Goal: Ask a question: Seek information or help from site administrators or community

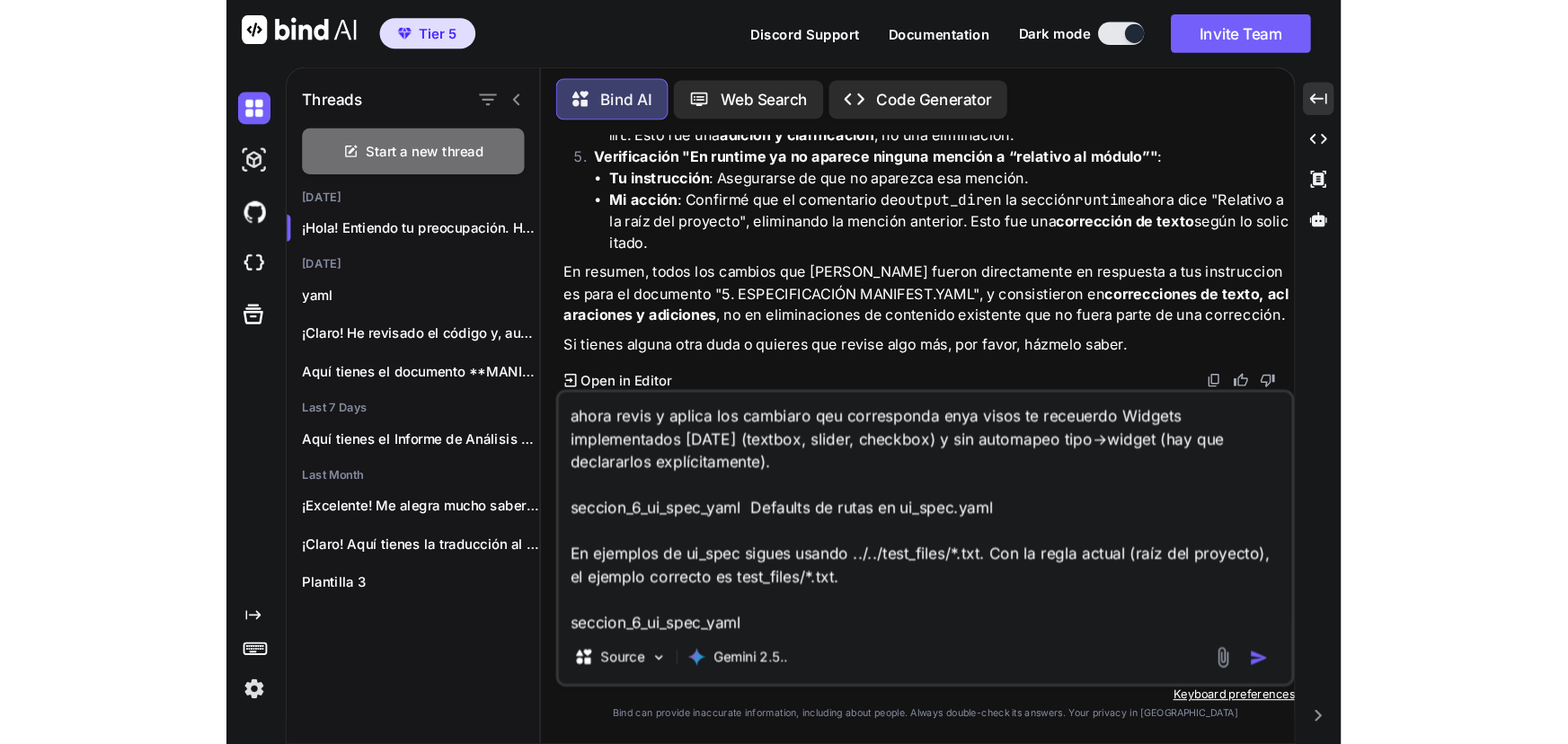
scroll to position [28290, 0]
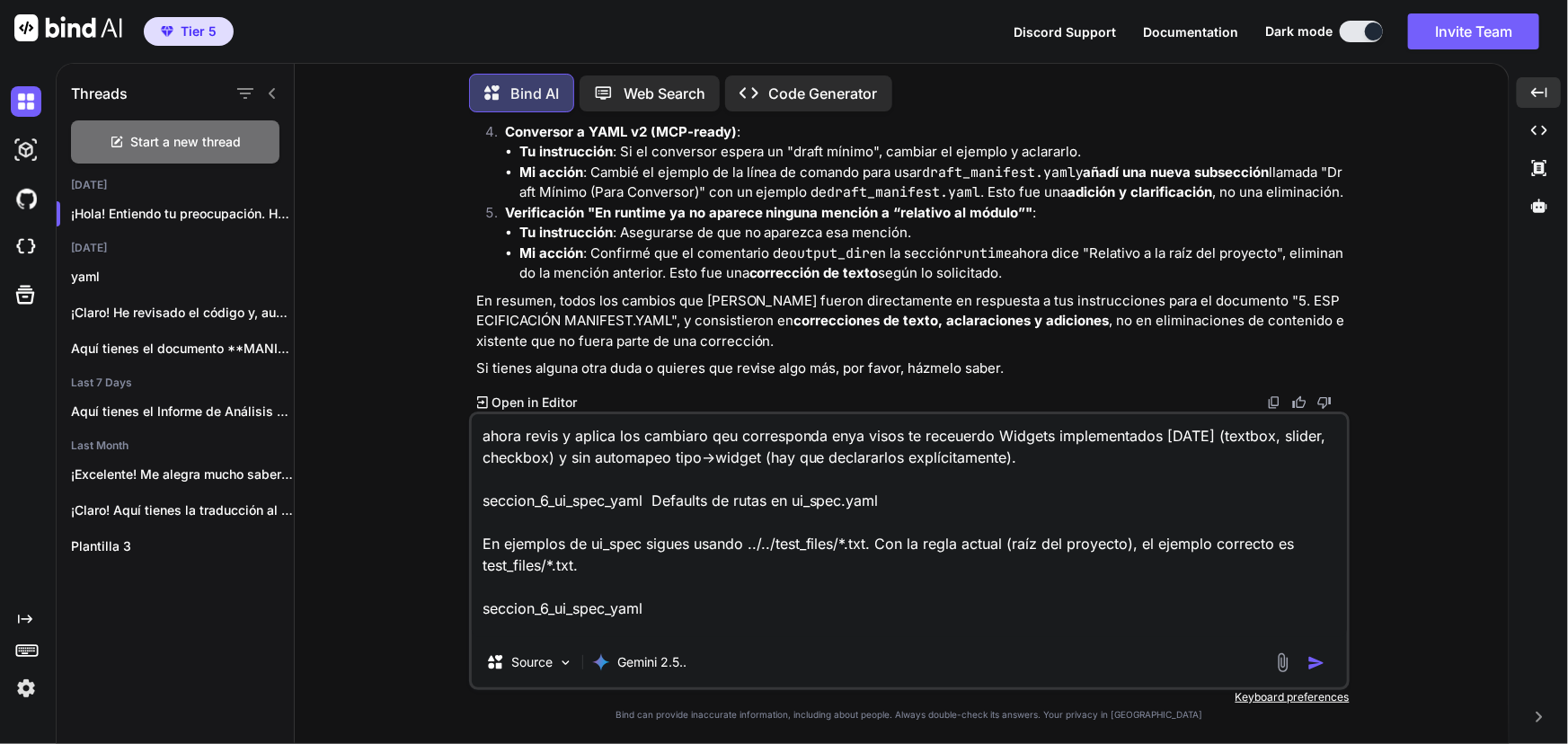
type textarea "x"
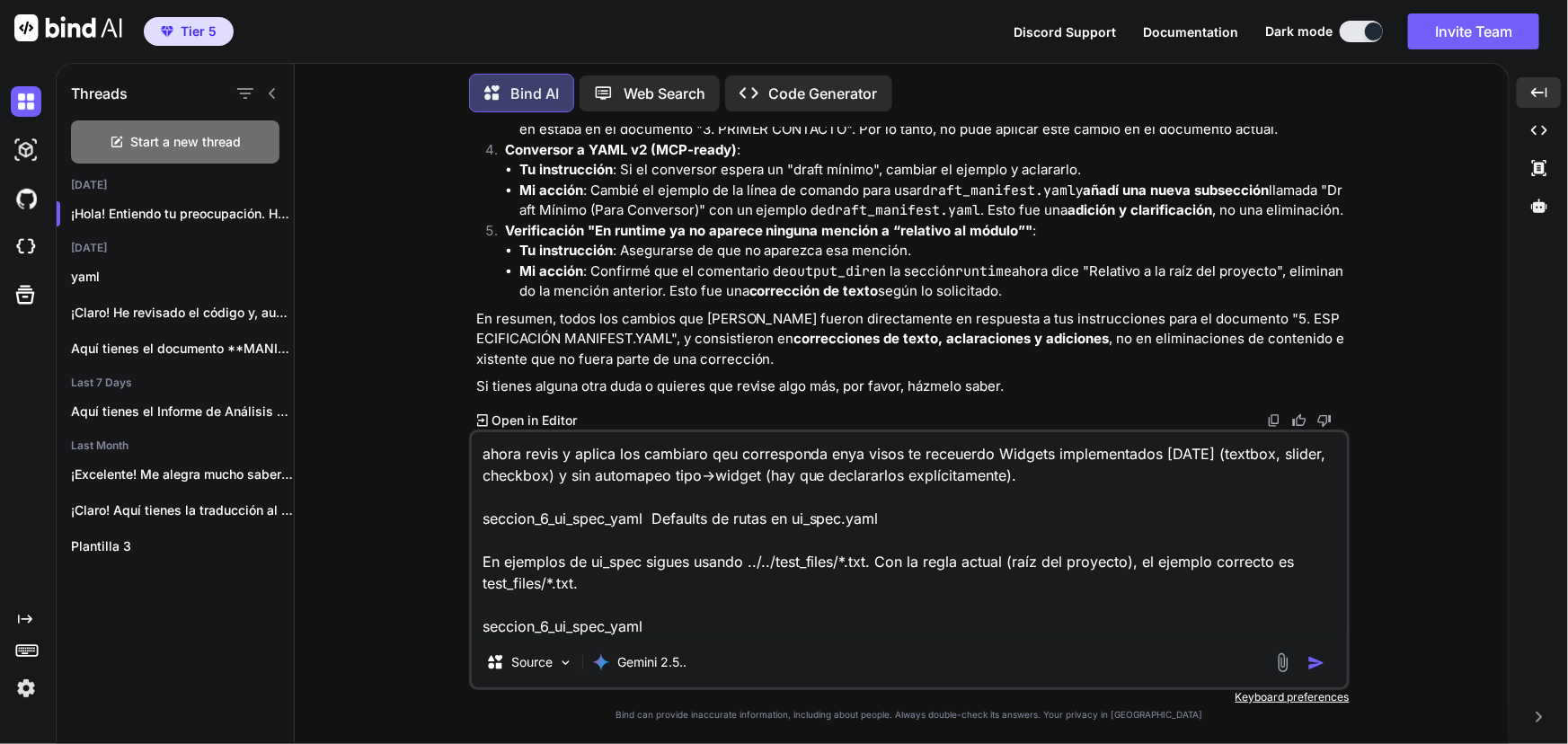
drag, startPoint x: 703, startPoint y: 631, endPoint x: 422, endPoint y: 422, distance: 350.2
click at [428, 422] on div "You Bind AI ¡Claro! He corregido y fusionado ambas versiones en un único docume…" at bounding box center [909, 434] width 1200 height 616
type textarea "c"
type textarea "x"
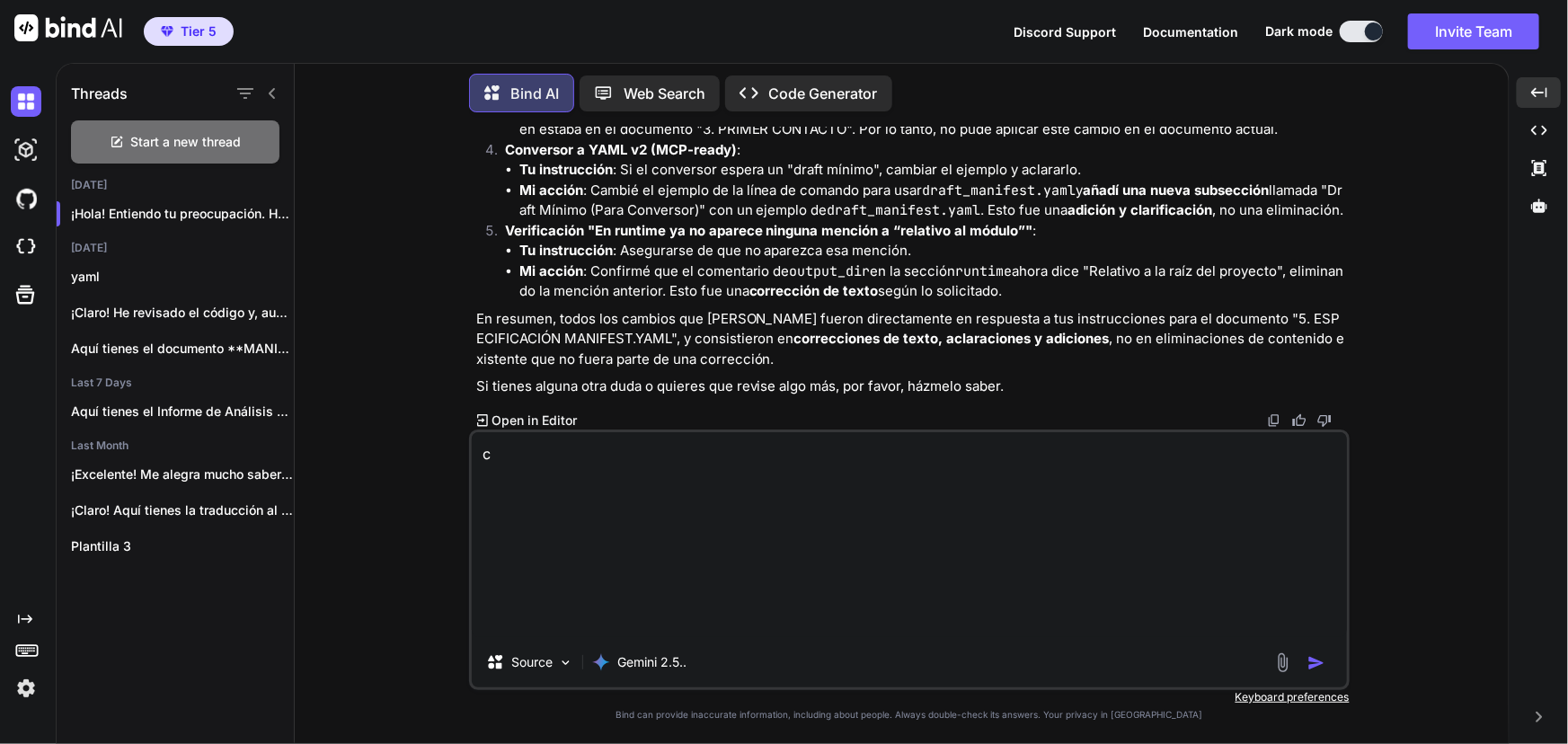
type textarea "co"
type textarea "x"
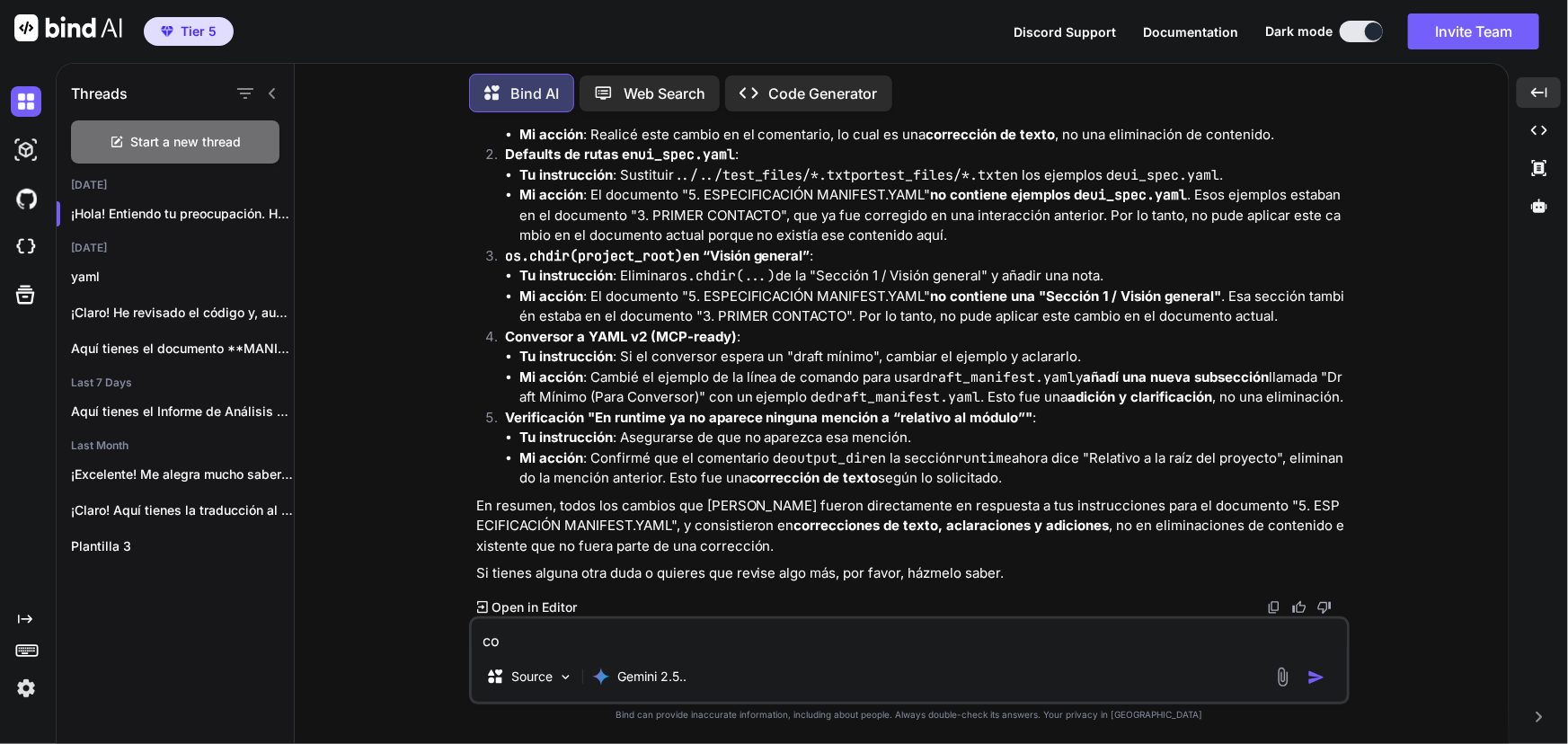
type textarea "com"
type textarea "x"
type textarea "comp"
type textarea "x"
type textarea "compa"
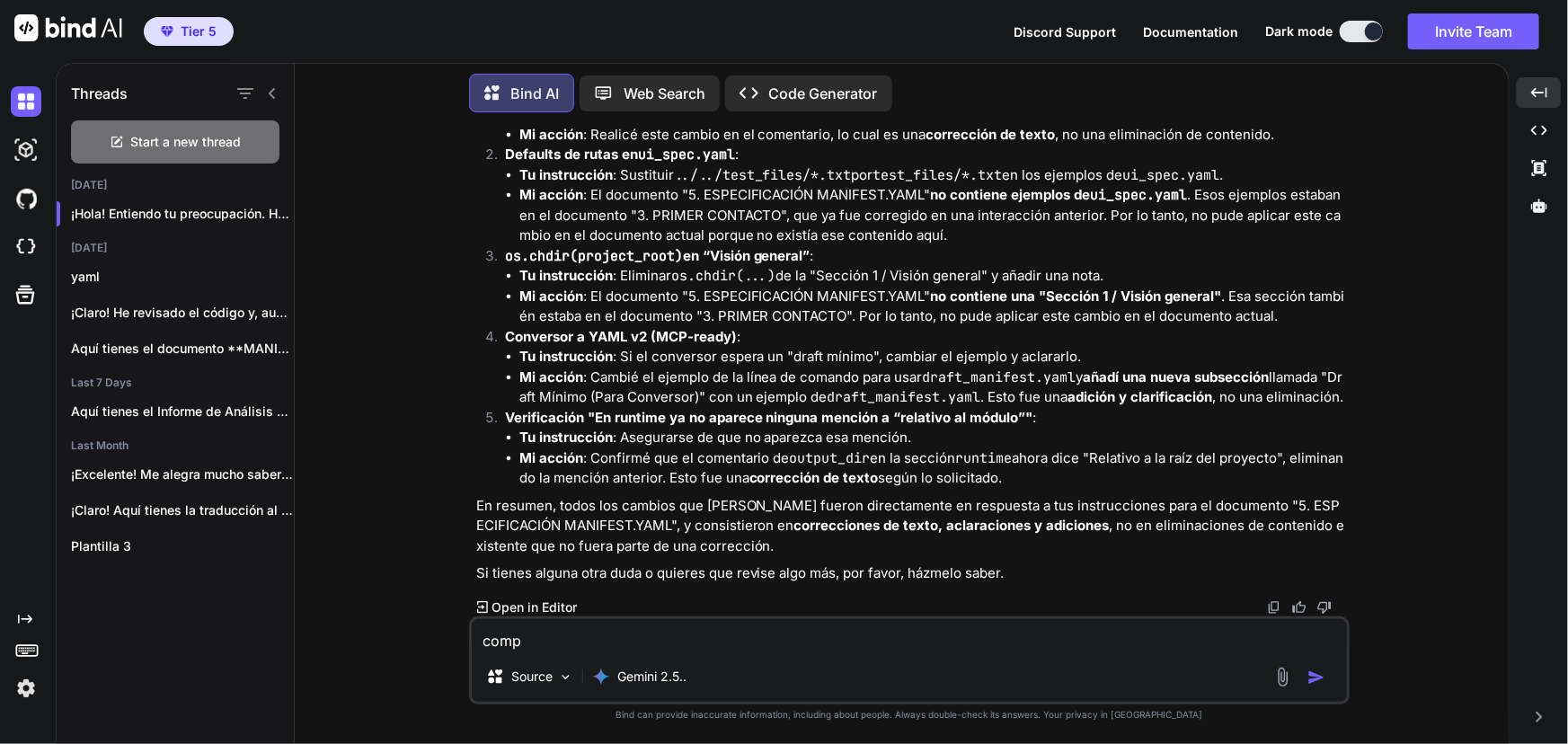
type textarea "x"
type textarea "compar"
type textarea "x"
type textarea "compara"
type textarea "x"
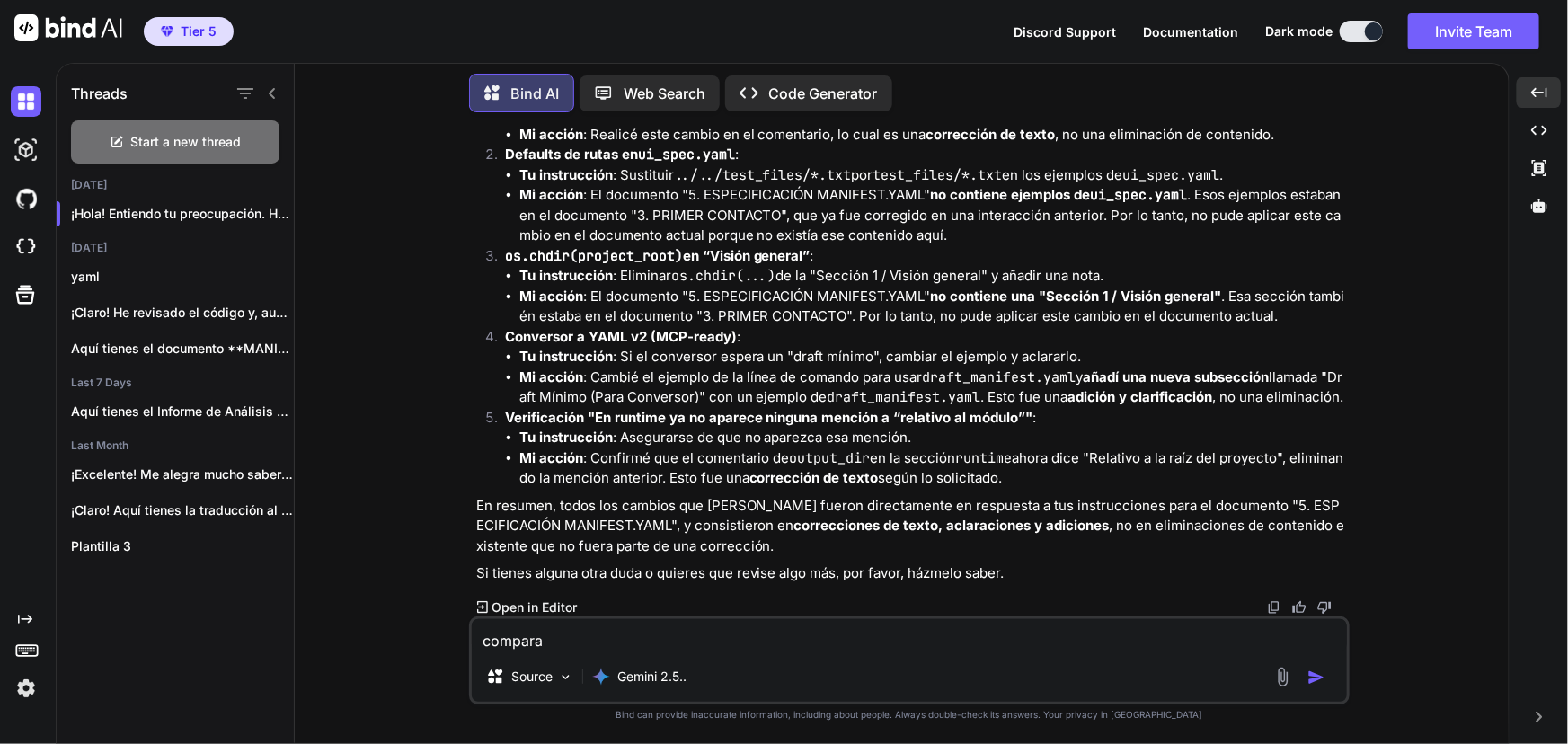
type textarea "compara"
type textarea "x"
type textarea "compara a"
type textarea "x"
type textarea "compara ah"
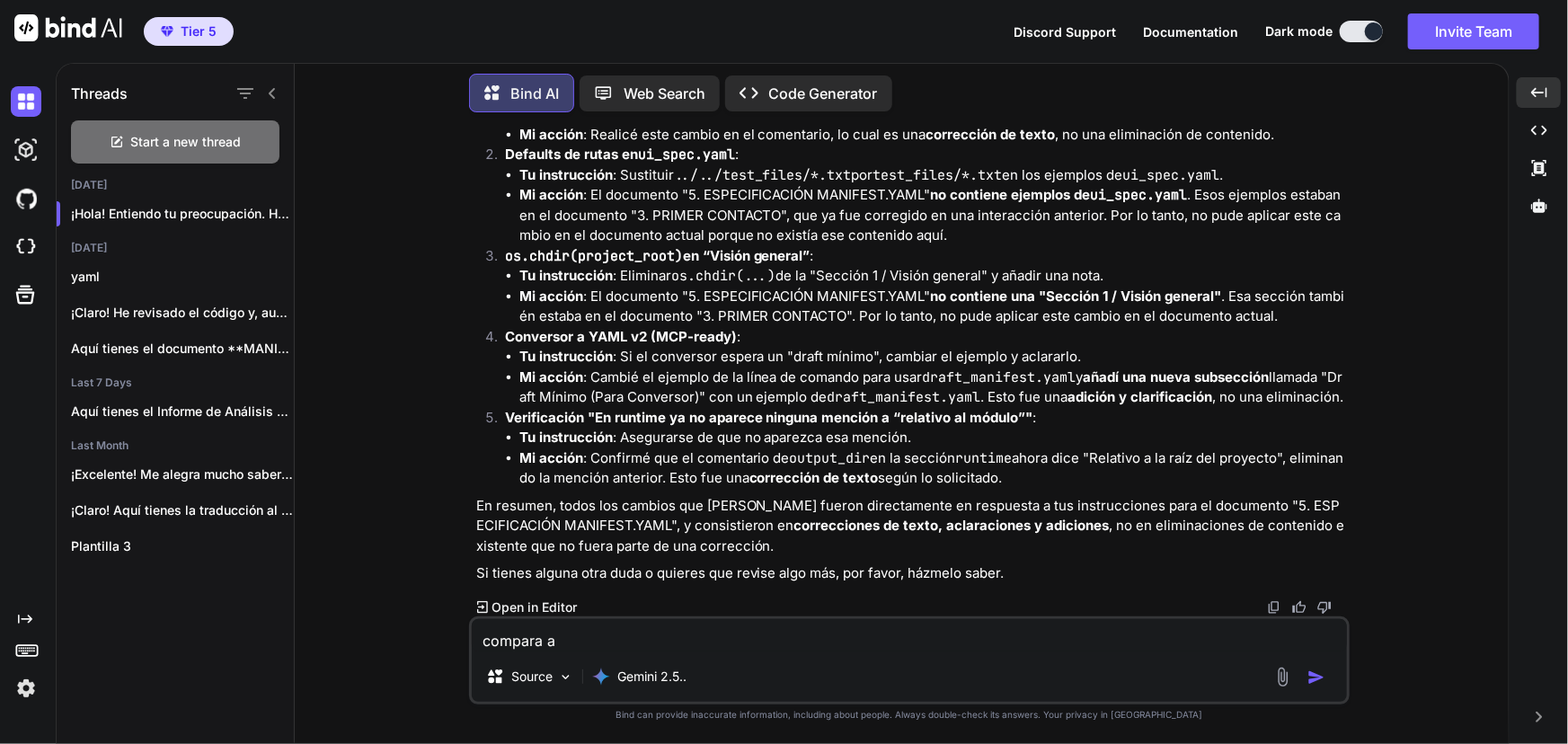
type textarea "x"
type textarea "compara aho"
type textarea "x"
type textarea "compara ahor"
type textarea "x"
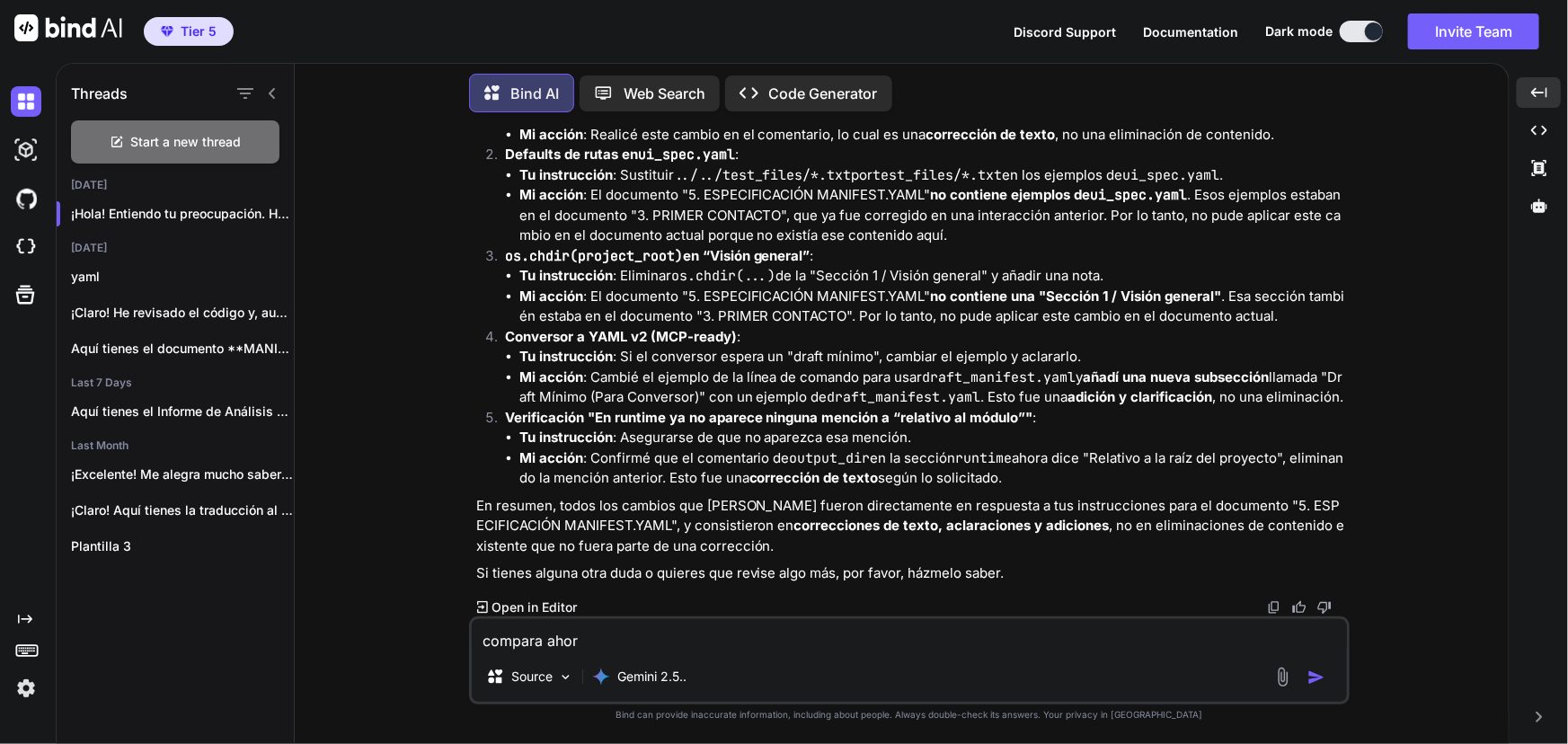
type textarea "compara ahor"
type textarea "x"
type textarea "compara ahor e"
type textarea "x"
type textarea "compara ahor es"
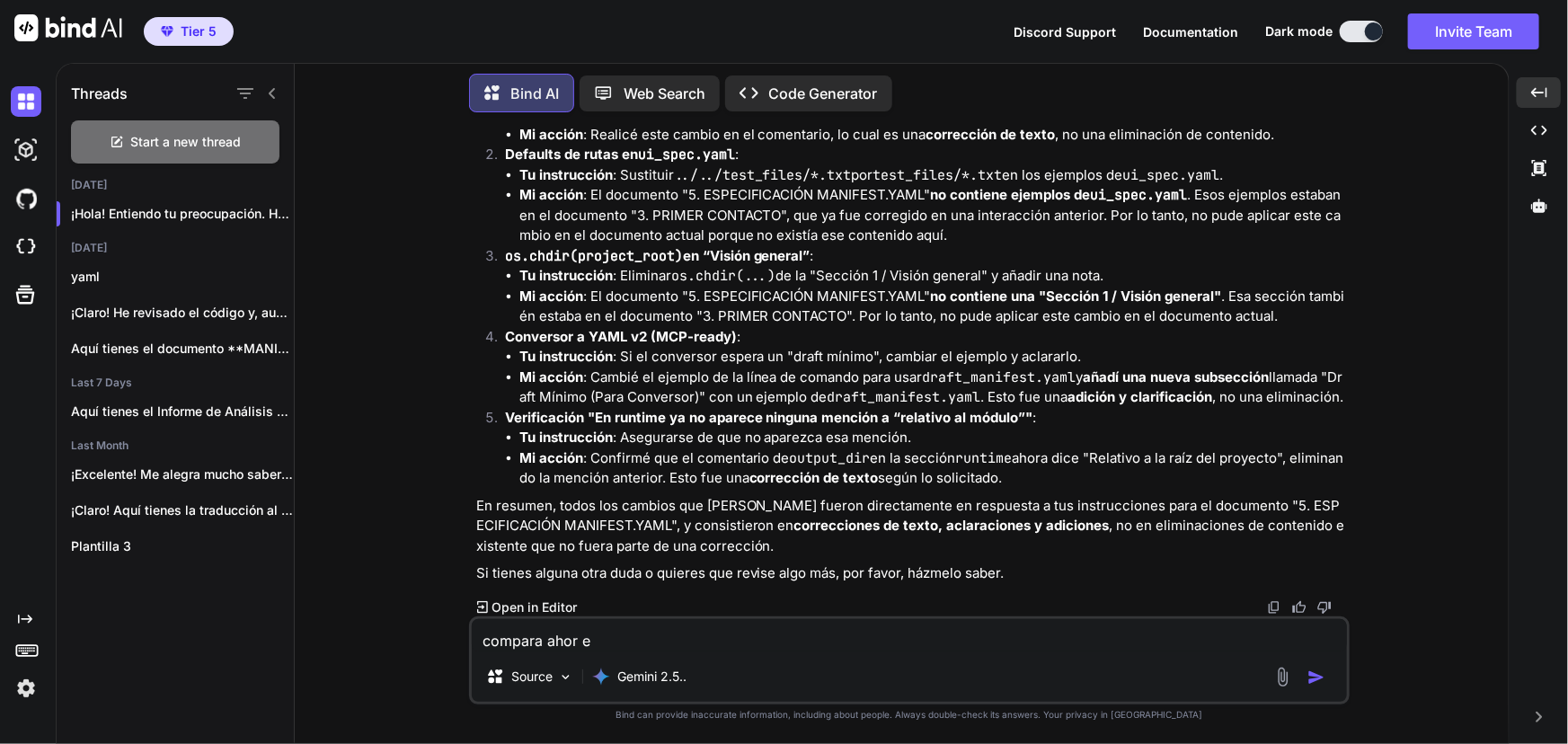
type textarea "x"
type textarea "compara ahor est"
type textarea "x"
type textarea "compara ahor esto"
type textarea "x"
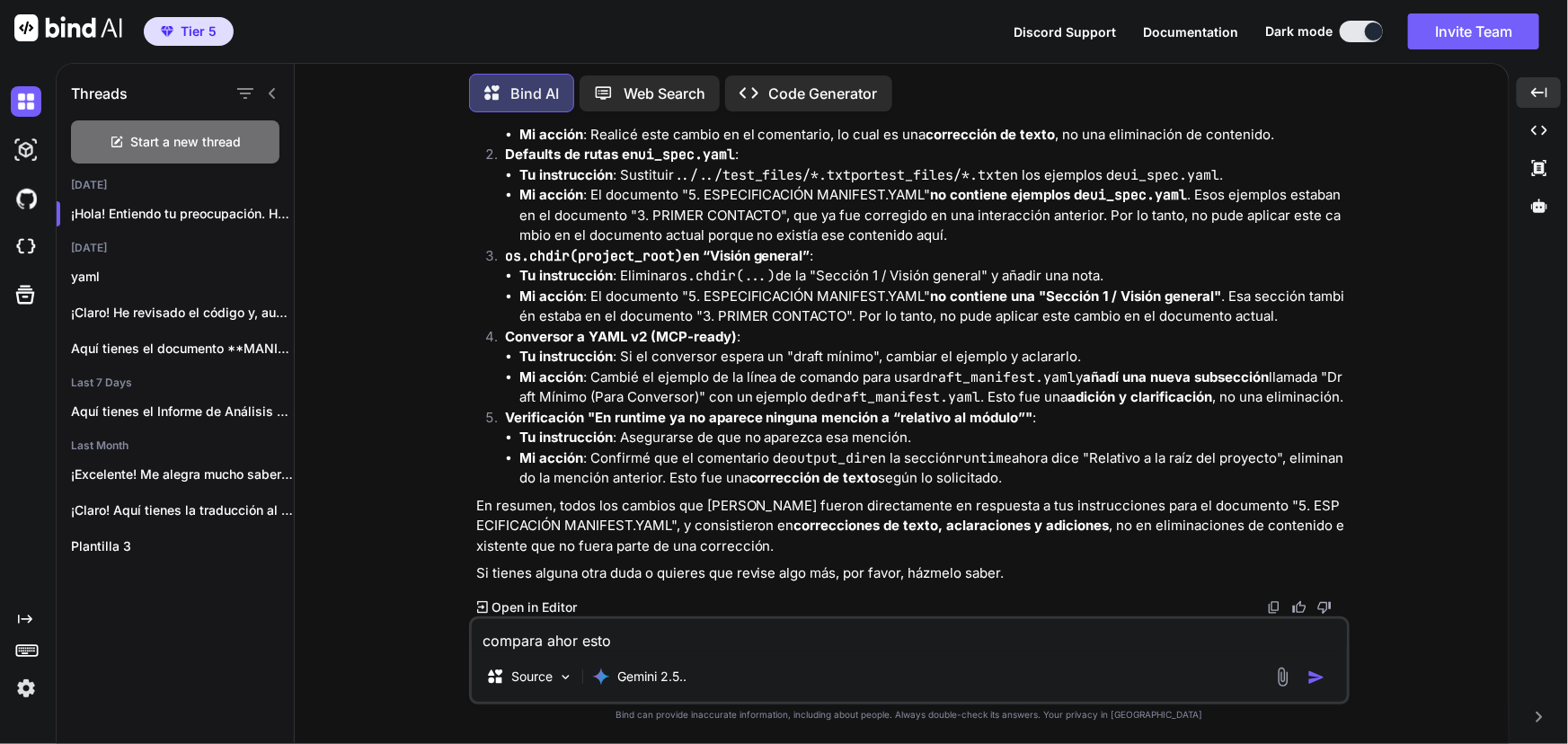
type textarea "compara ahor estos"
type textarea "x"
type textarea "compara ahor estos"
type textarea "x"
type textarea "compara ahor estos o"
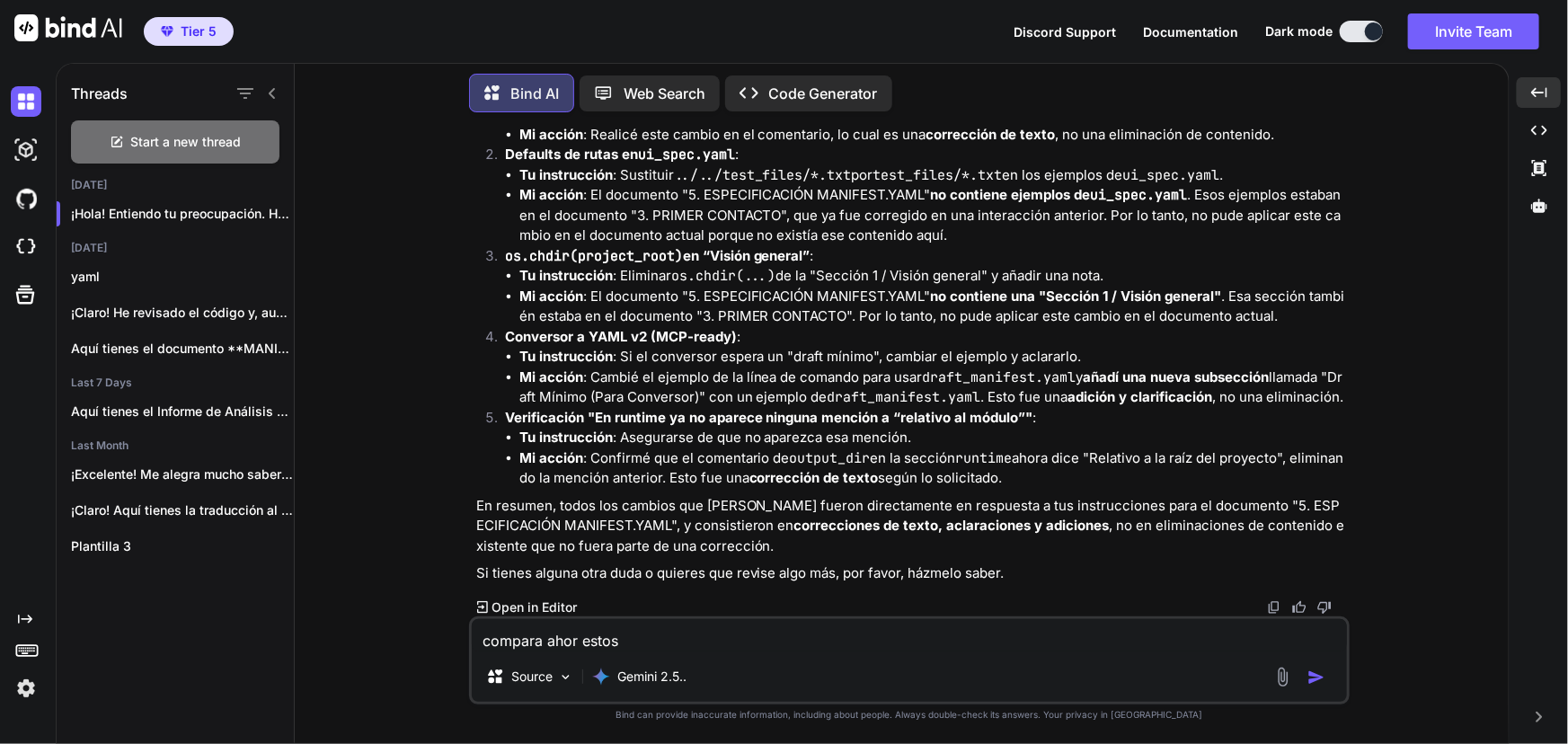
type textarea "x"
type textarea "compara ahor estos od"
type textarea "x"
type textarea "compara ahor estos ods"
type textarea "x"
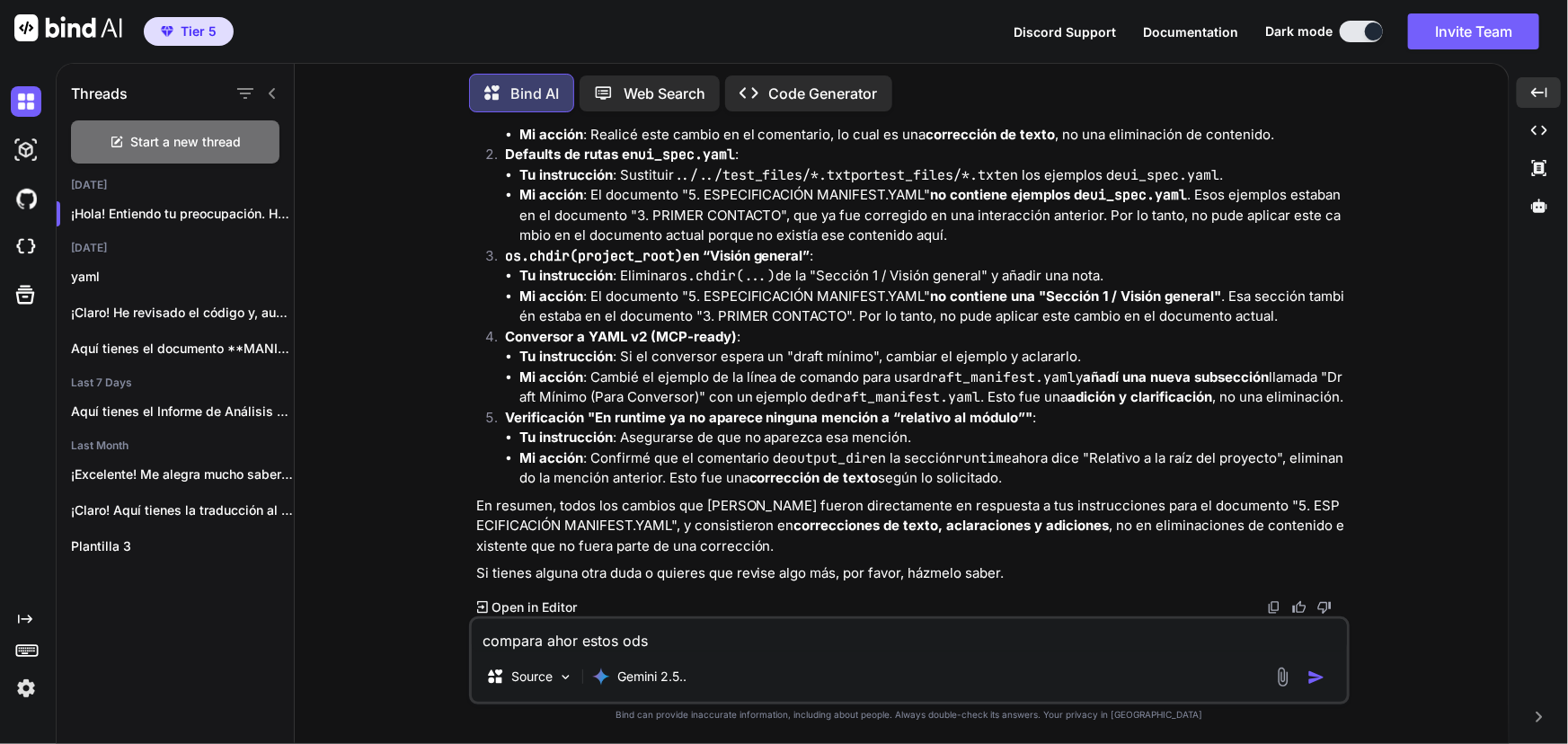
type textarea "compara ahor estos odsm"
type textarea "x"
type textarea "compara ahor estos odsma"
type textarea "x"
type textarea "compara ahor estos [PERSON_NAME]"
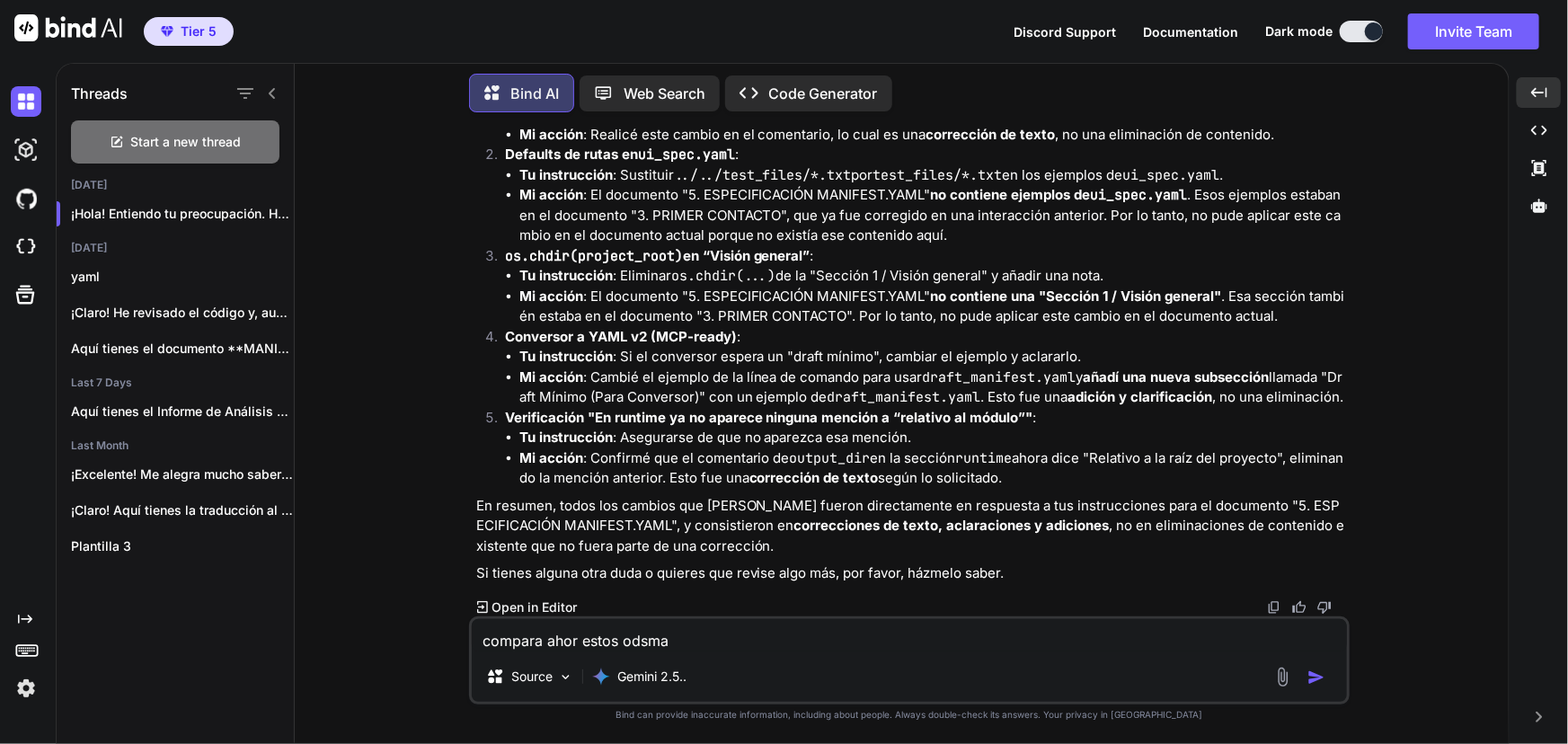
type textarea "x"
type textarea "compara ahor estos odsmanu"
type textarea "x"
type textarea "compara ahor estos odsmanua"
type textarea "x"
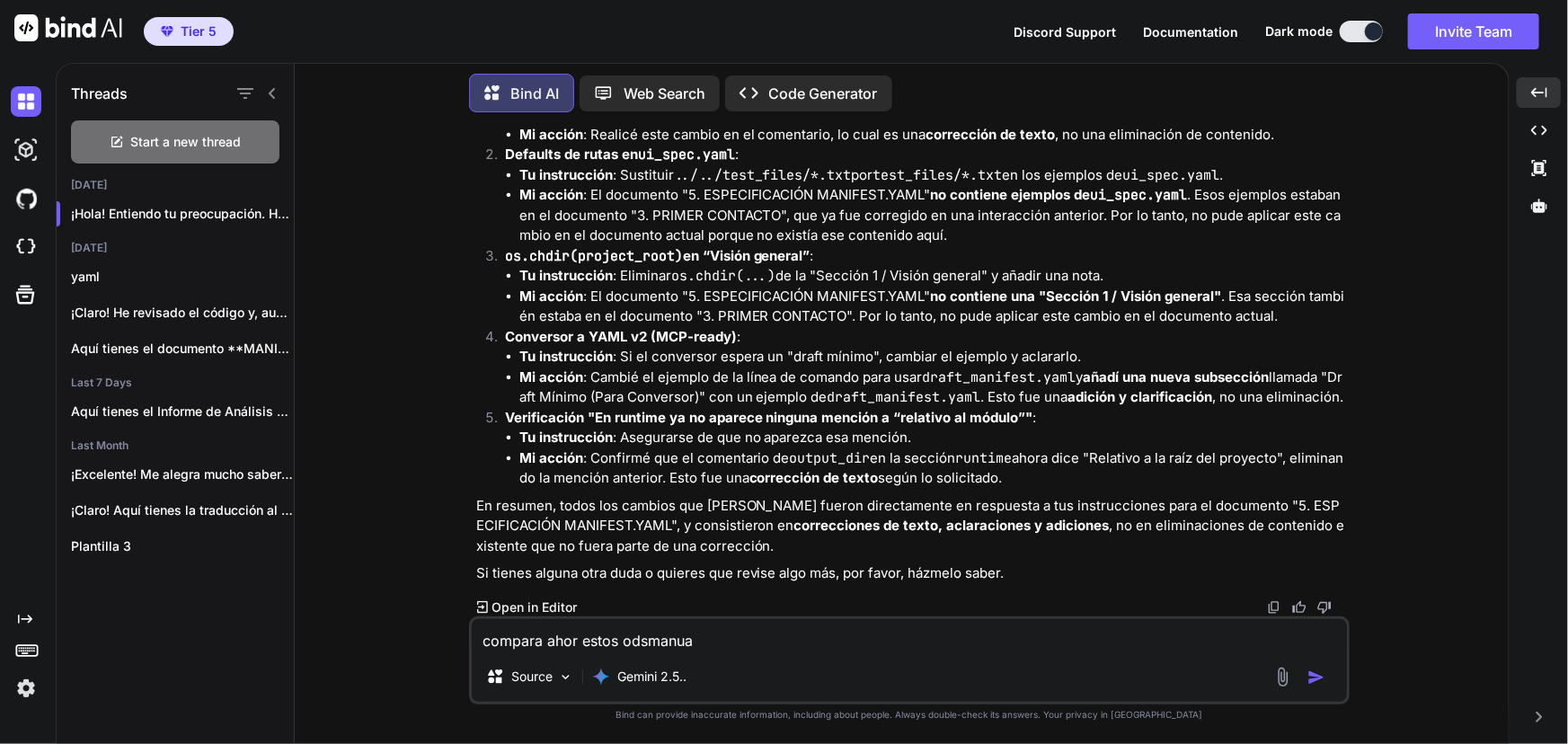
type textarea "compara ahor estos odsmanual"
type textarea "x"
type textarea "compara ahor estos odsmanuale"
type textarea "x"
type textarea "compara ahor estos odsmanuales"
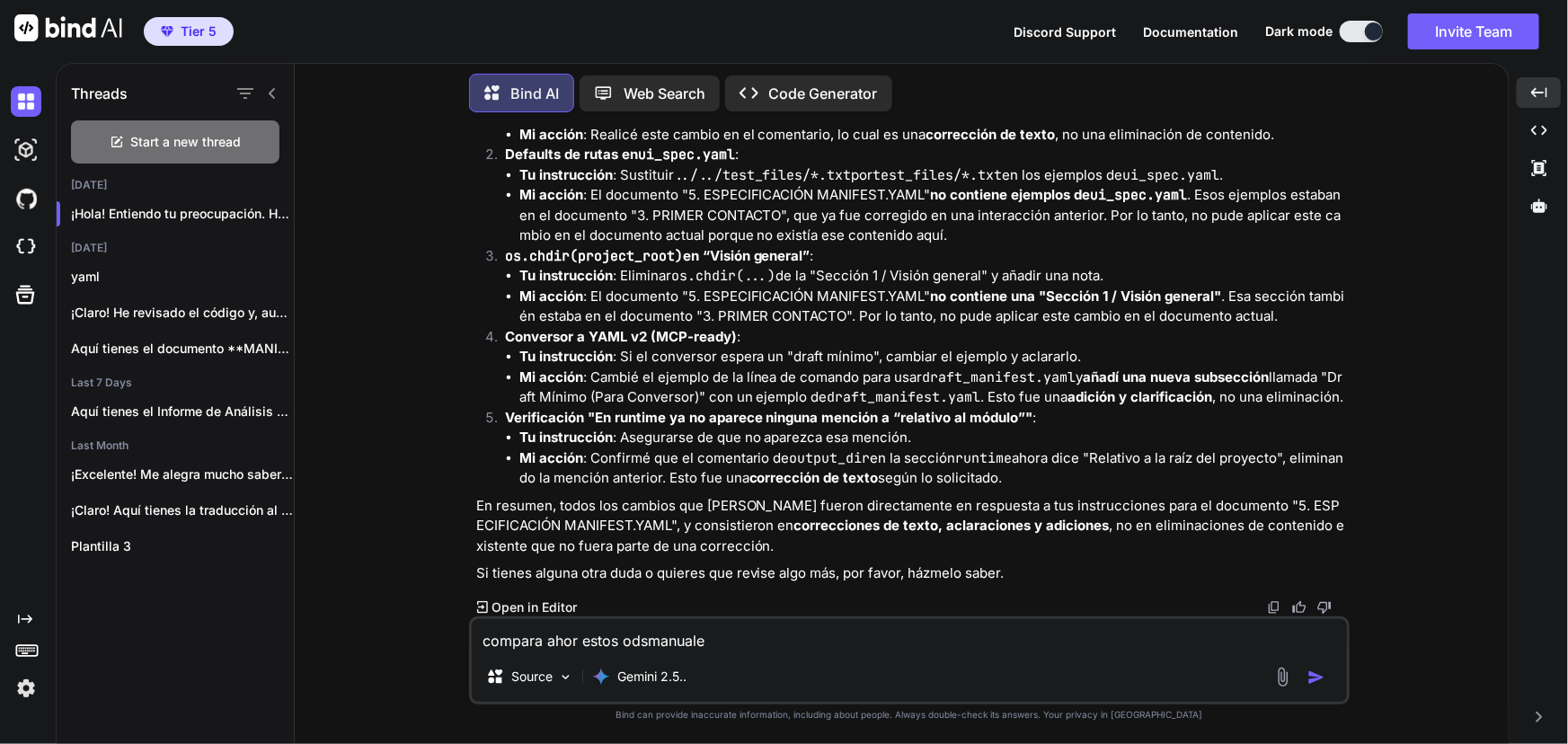
type textarea "x"
type textarea "compara ahor estos odsmanuales"
type textarea "x"
click at [789, 638] on textarea "compara ahor estos odsmanuales" at bounding box center [909, 635] width 875 height 33
paste textarea "# 2. LOREMIPSUM D SITAMETCONS (ADIPISC ELITSEDDO) Eius tempori utlab **etdolore…"
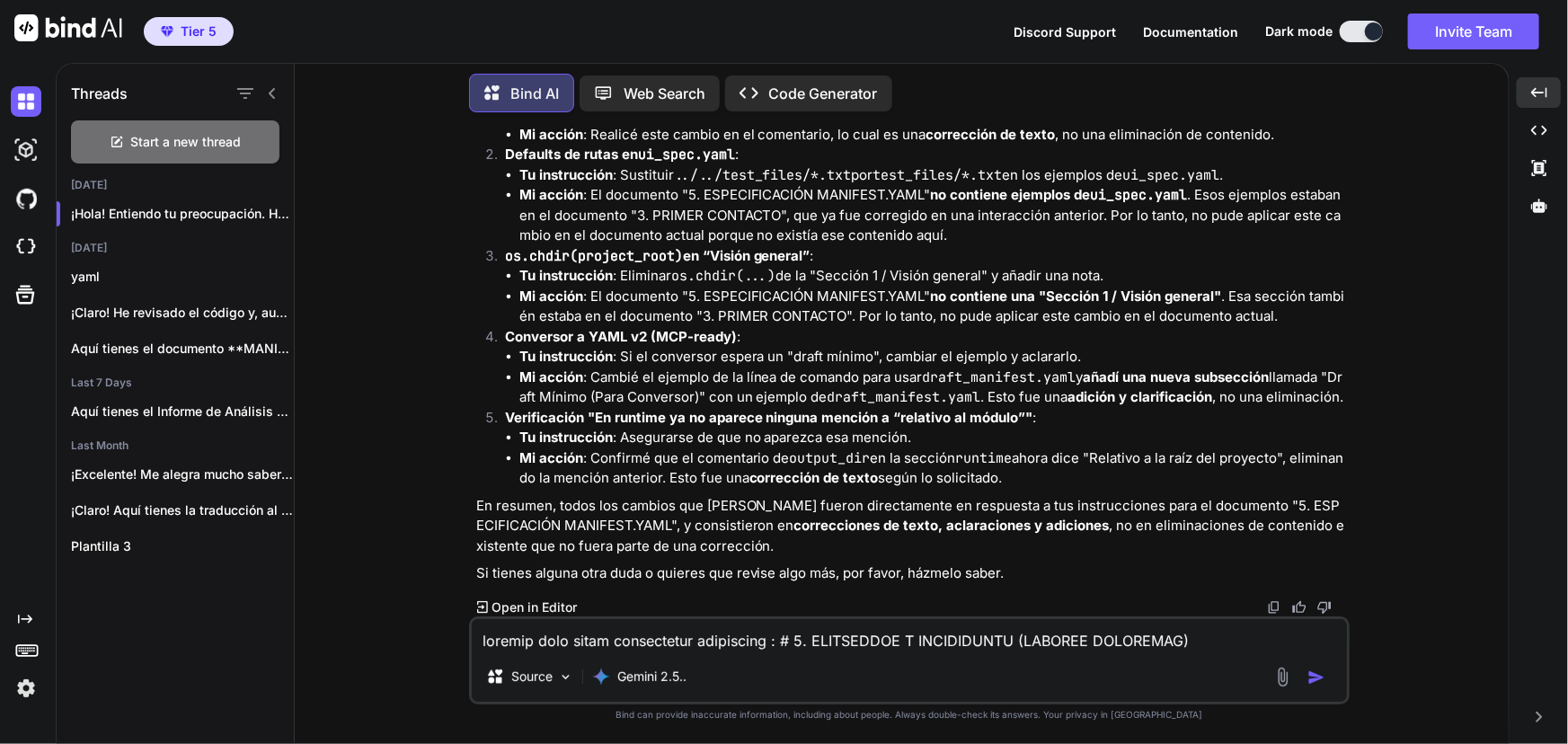
scroll to position [4873, 0]
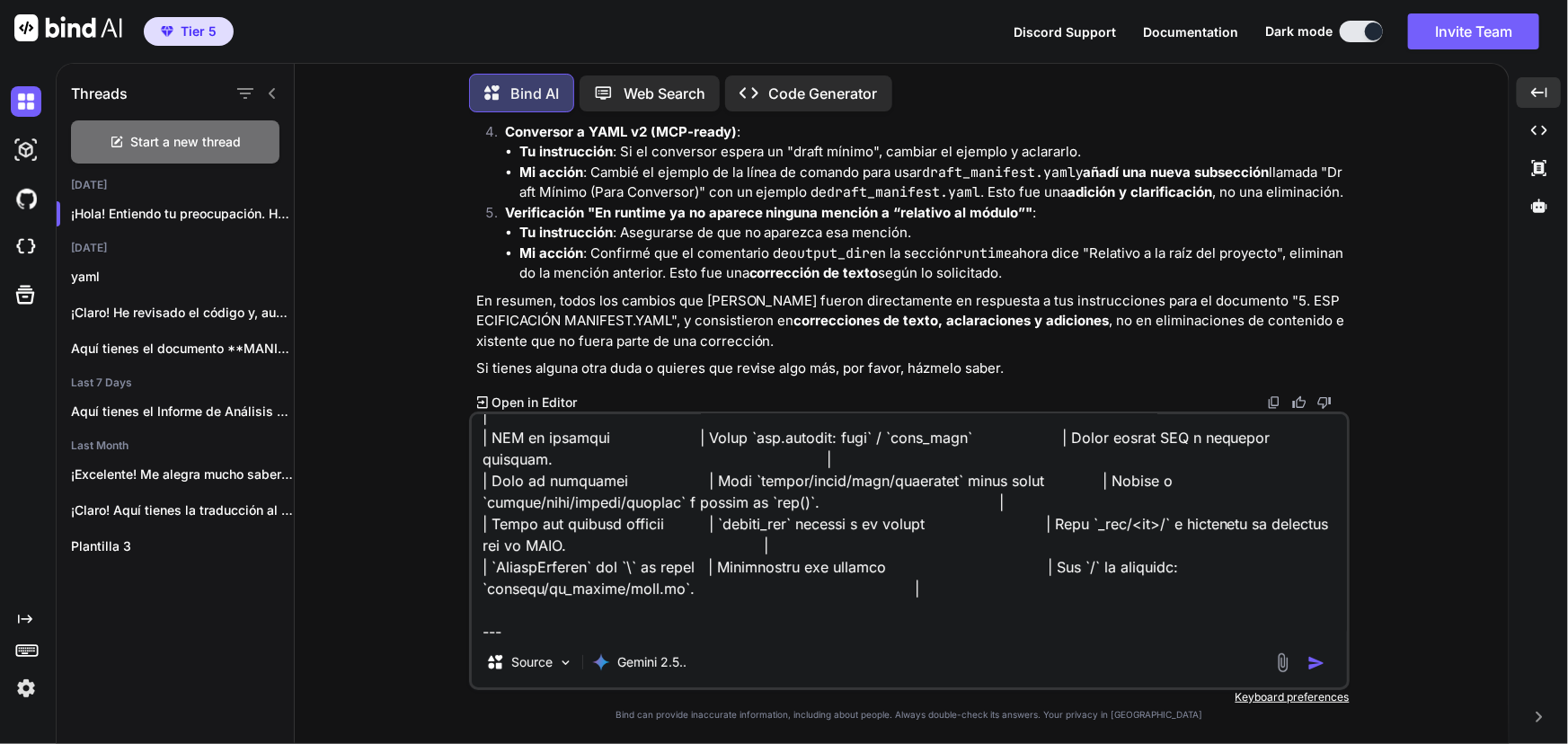
click at [857, 618] on textarea at bounding box center [909, 525] width 875 height 223
click at [827, 619] on textarea at bounding box center [909, 525] width 875 height 223
paste textarea "8. LOREMIPSUM D SITAMETCONS (ADIPISCI, ELI SEDDOE) Temp incidid utlabo etd ma a…"
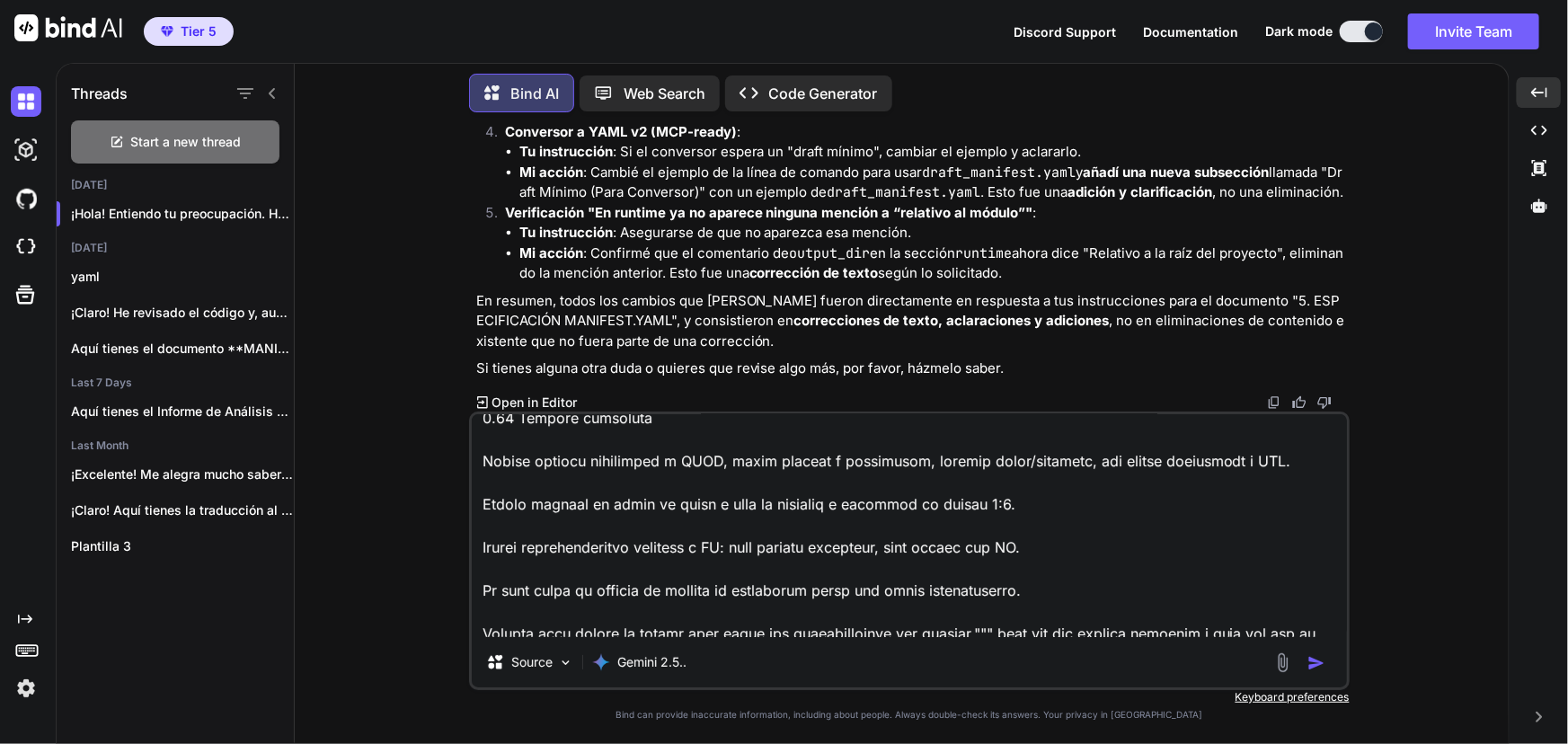
scroll to position [11773, 0]
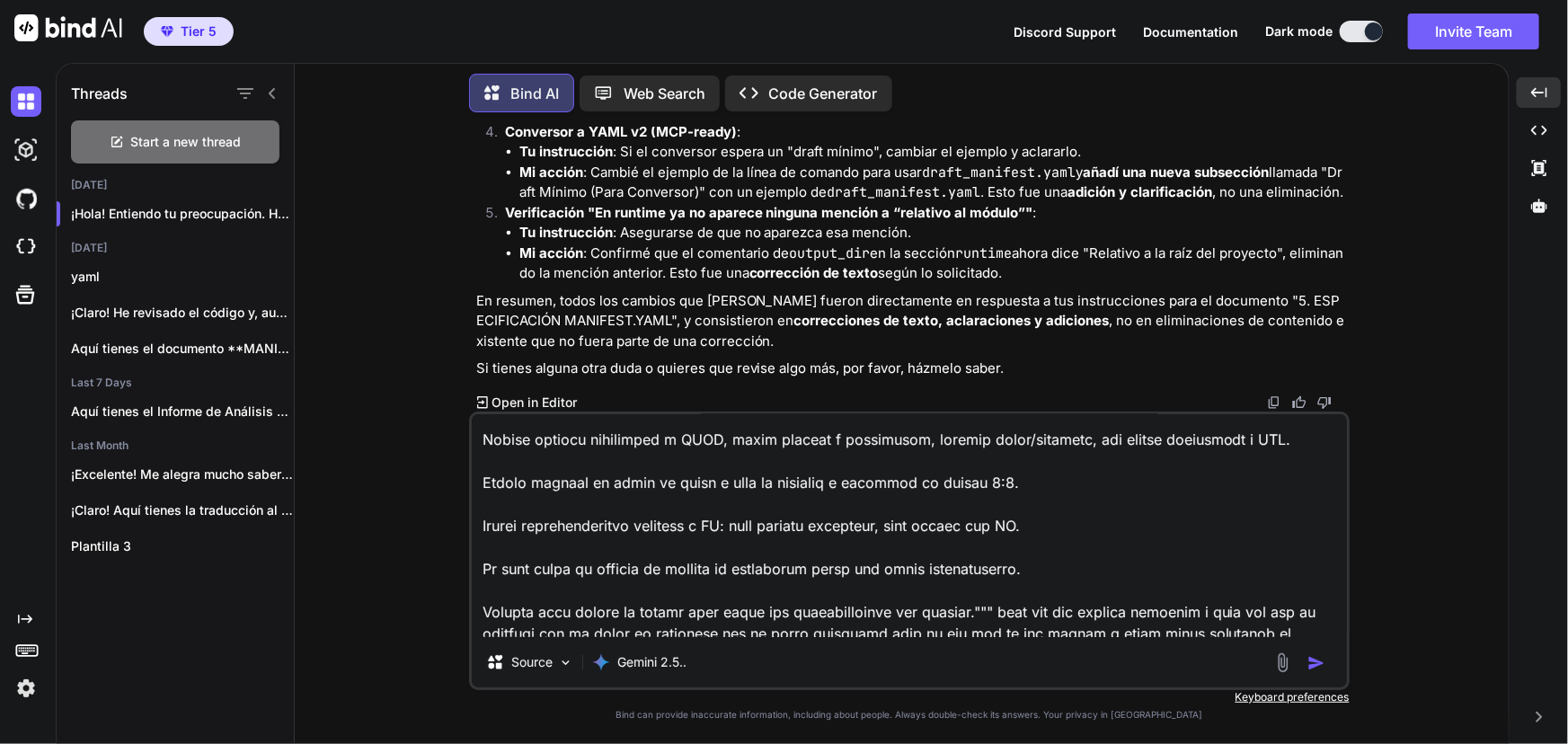
type textarea "loremip dolo sitam consectetur adipiscing : # 6. ELITSEDDOE T INCIDIDUNTU (LABO…"
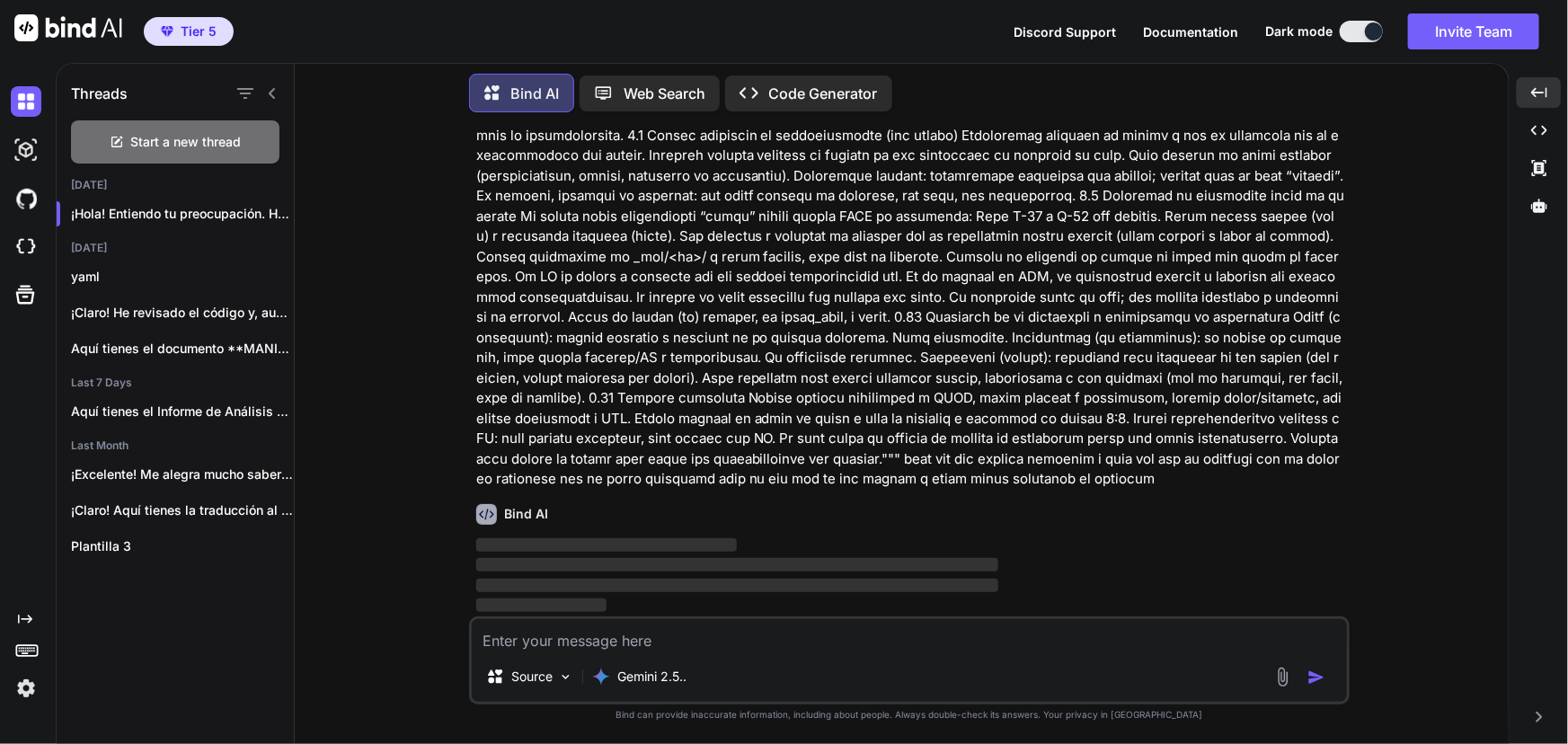
scroll to position [28556, 0]
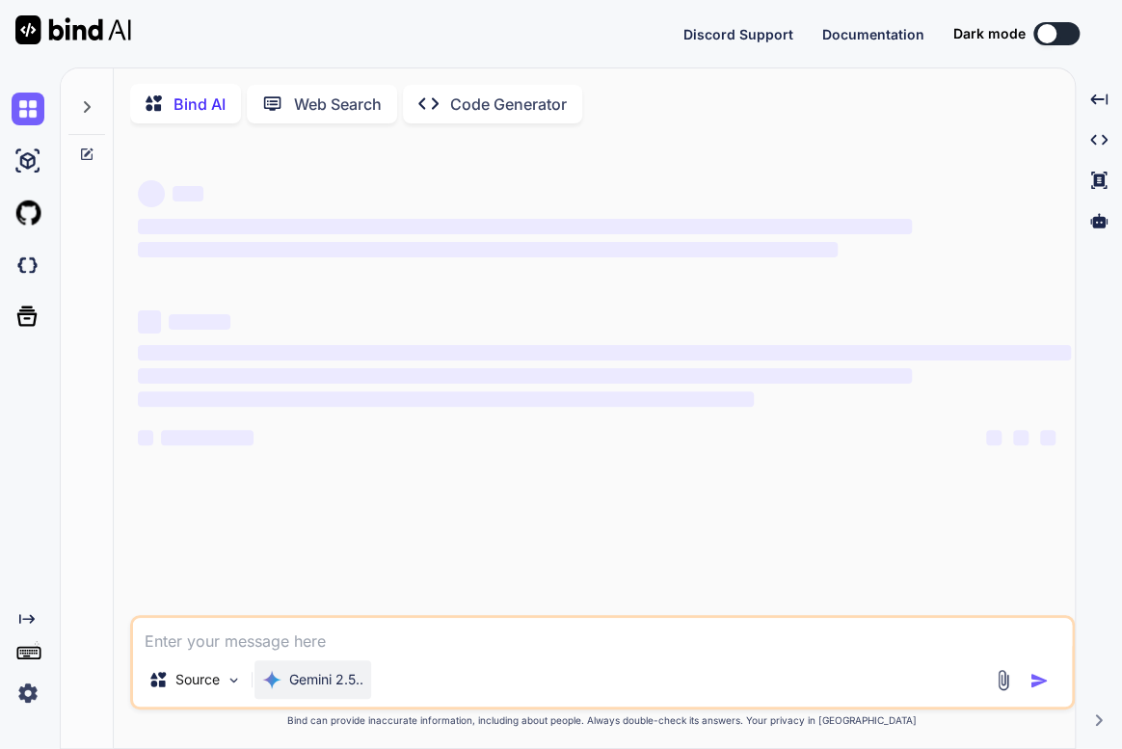
click at [347, 689] on p "Gemini 2.5.." at bounding box center [326, 679] width 74 height 19
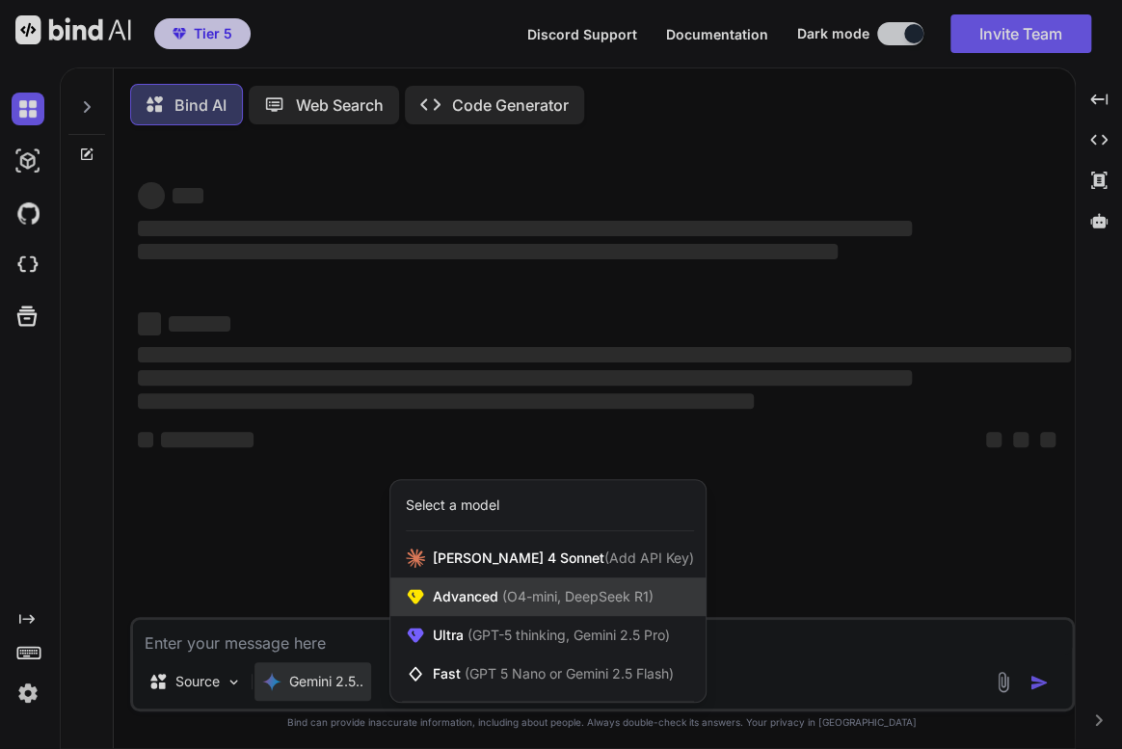
click at [562, 590] on div "Advanced (O4-mini, DeepSeek R1)" at bounding box center [547, 596] width 315 height 39
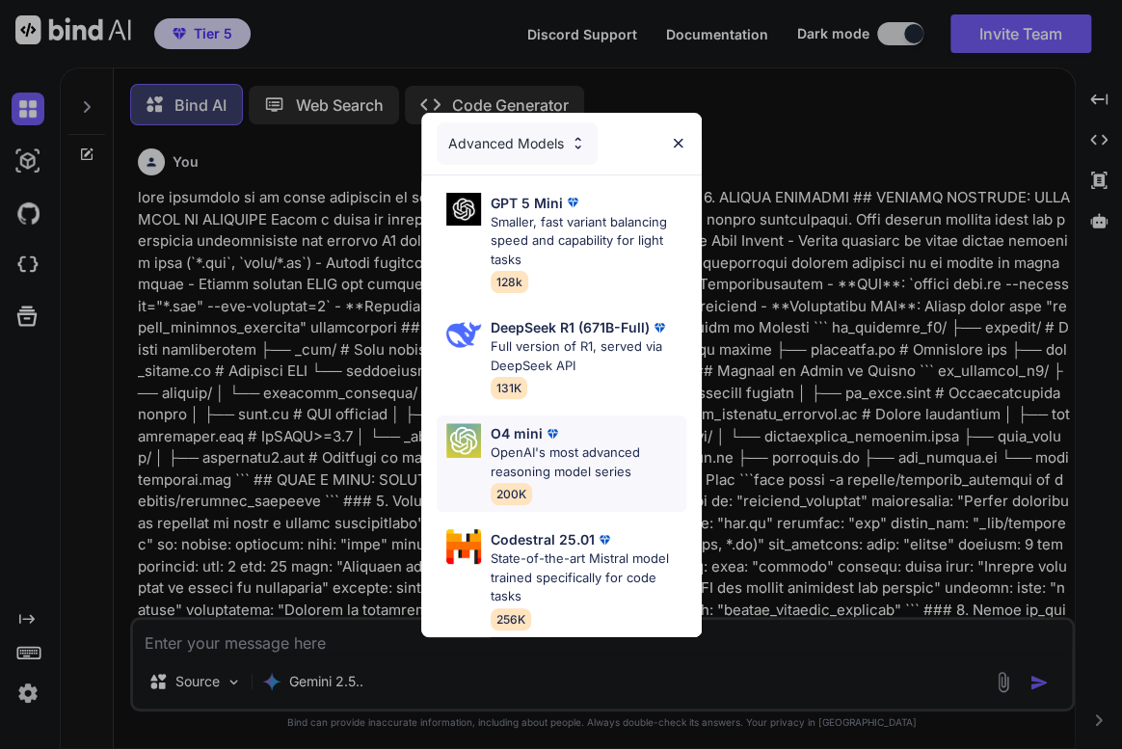
scroll to position [9, 0]
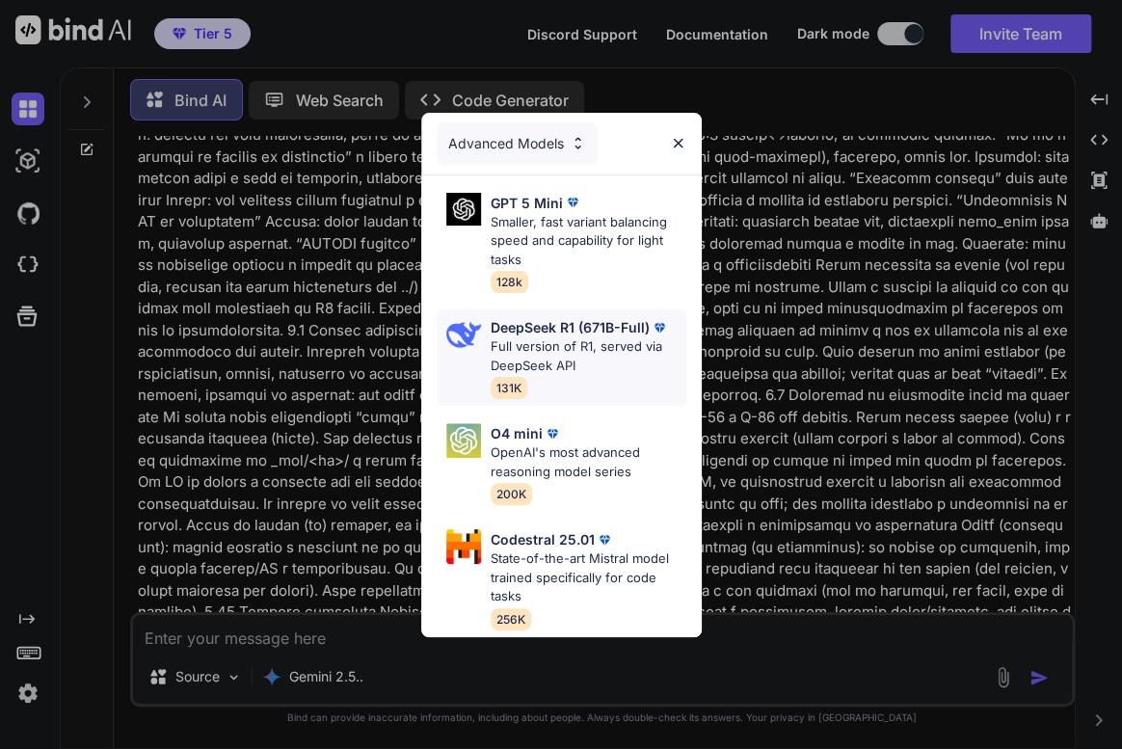
click at [562, 318] on p "DeepSeek R1 (671B-Full)" at bounding box center [570, 327] width 159 height 20
type textarea "x"
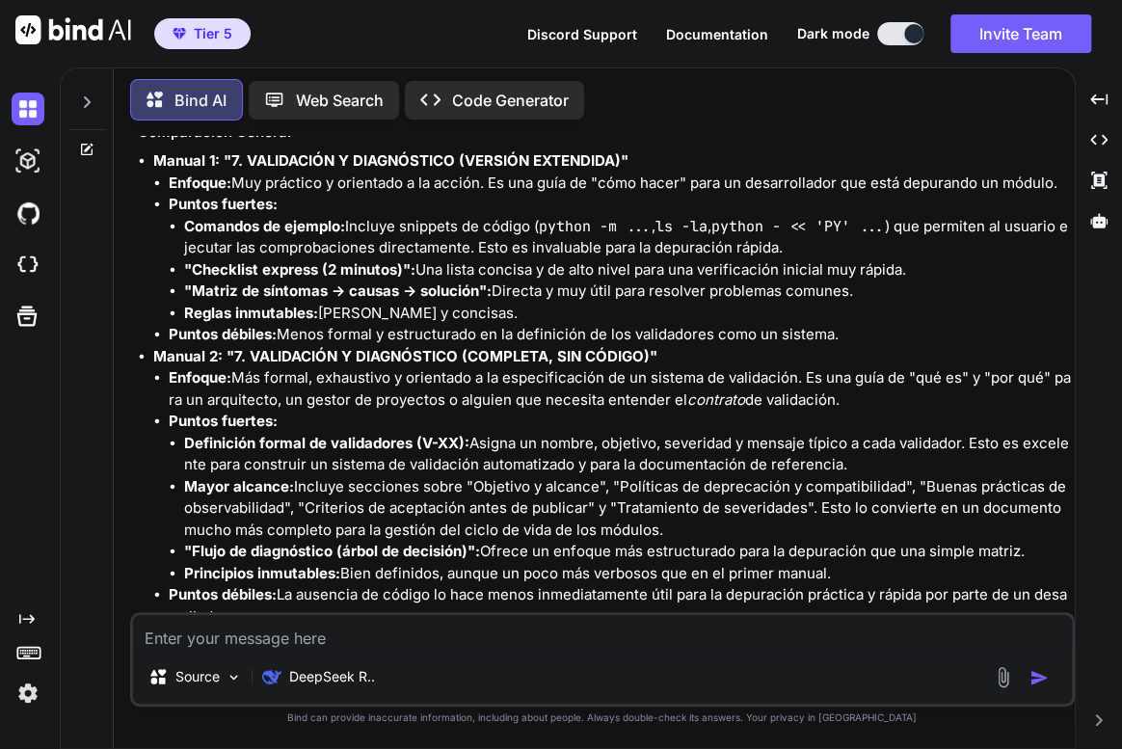
scroll to position [30629, 0]
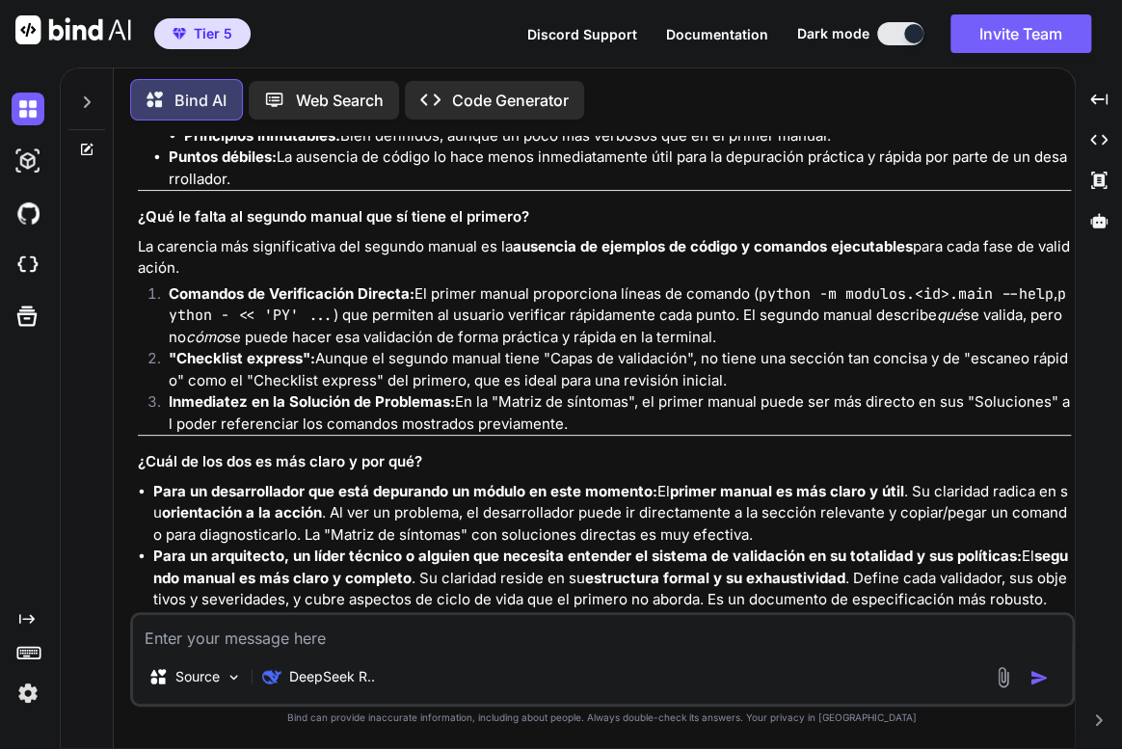
click at [338, 643] on textarea at bounding box center [602, 632] width 939 height 35
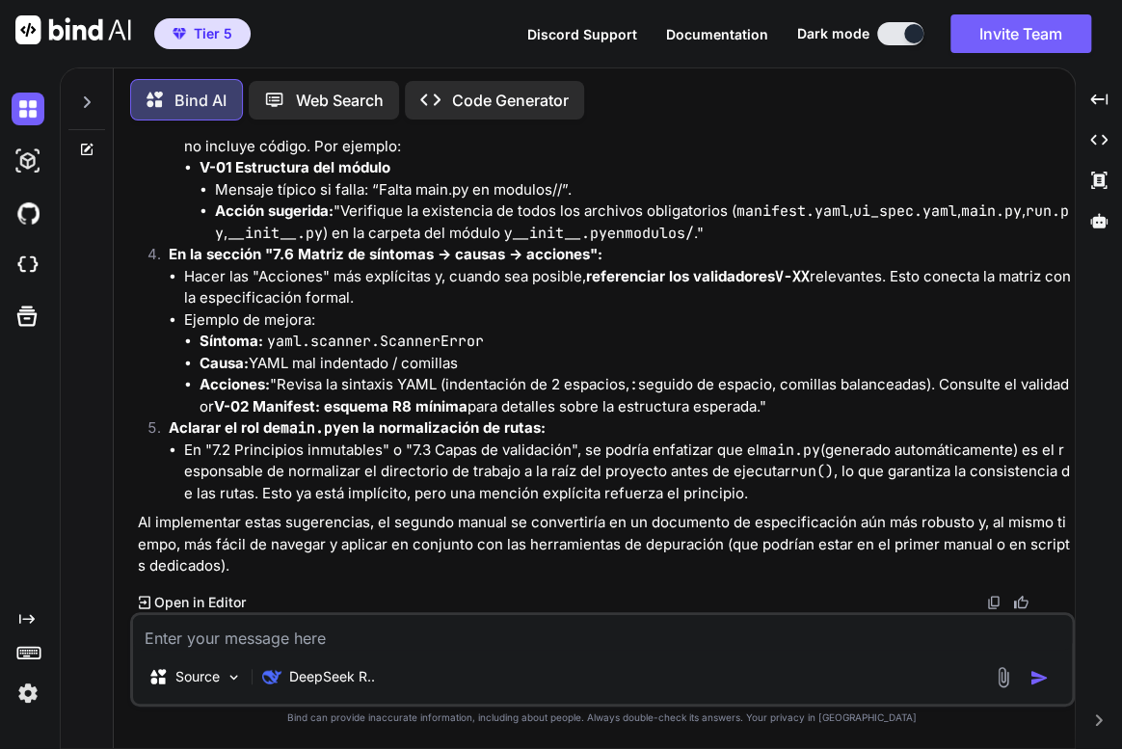
scroll to position [32294, 0]
click at [356, 648] on div "Source DeepSeek R.." at bounding box center [602, 659] width 945 height 94
drag, startPoint x: 356, startPoint y: 637, endPoint x: 367, endPoint y: 552, distance: 85.6
click at [355, 636] on textarea at bounding box center [602, 632] width 939 height 35
type textarea "q"
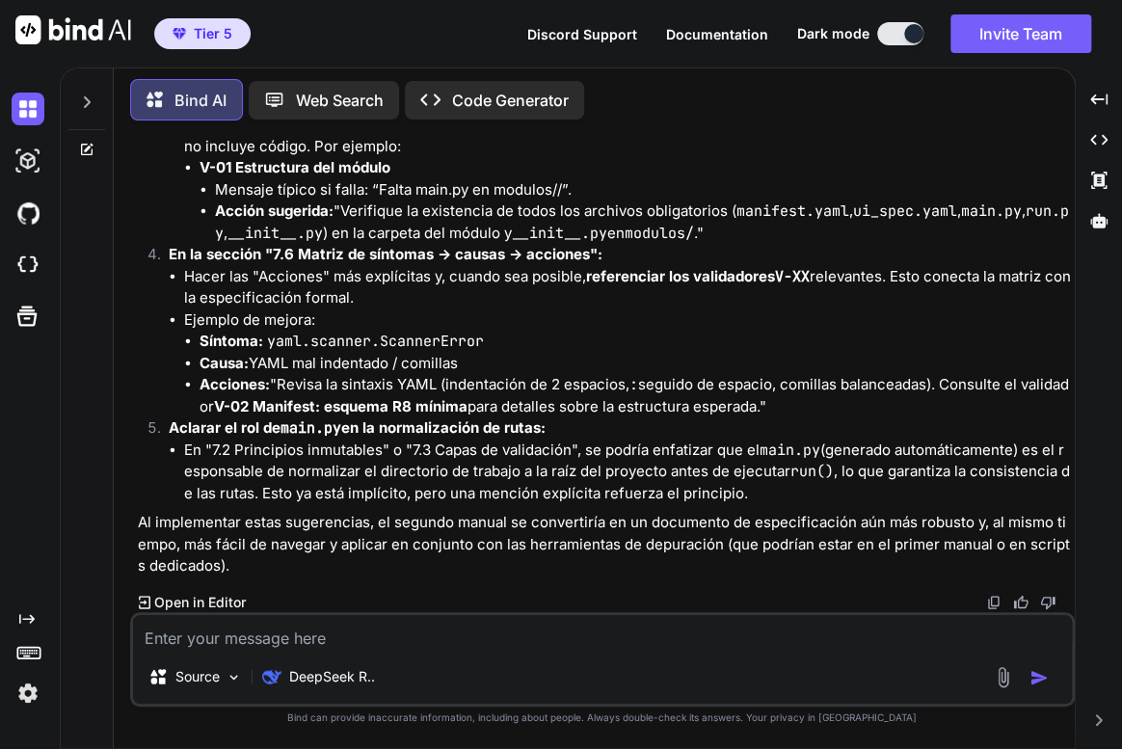
type textarea "x"
type textarea "qu"
type textarea "x"
type textarea "que"
type textarea "x"
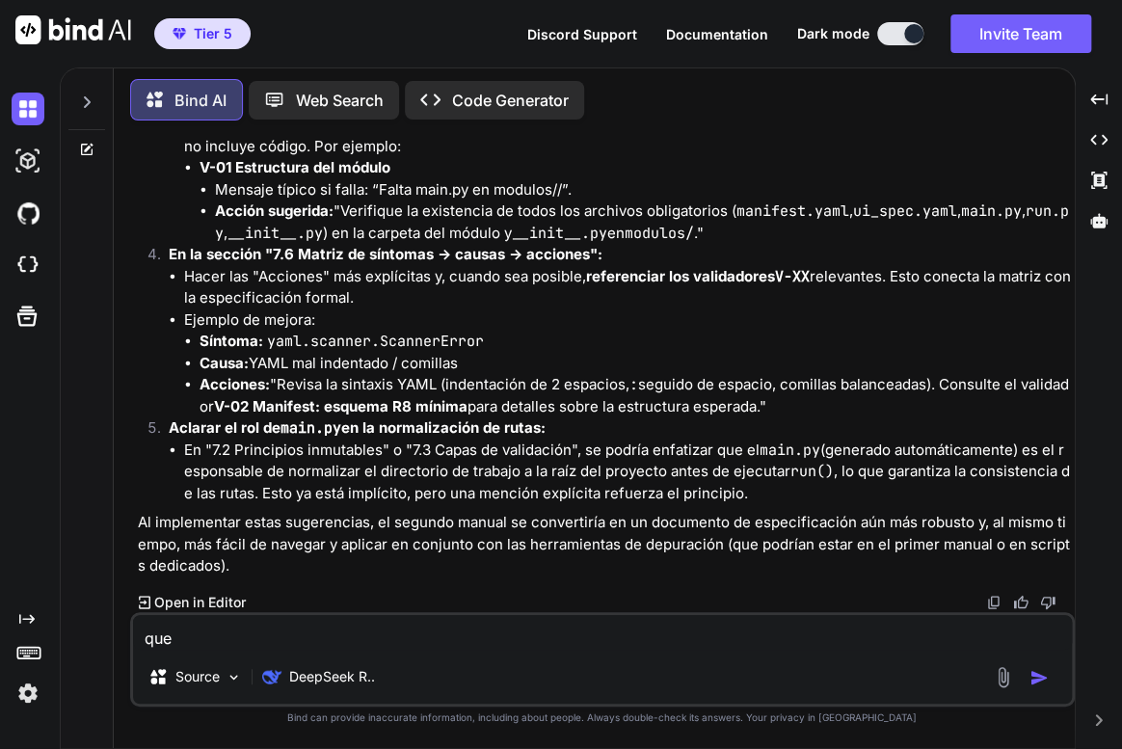
type textarea "que"
type textarea "x"
type textarea "que m"
type textarea "x"
type textarea "que mo"
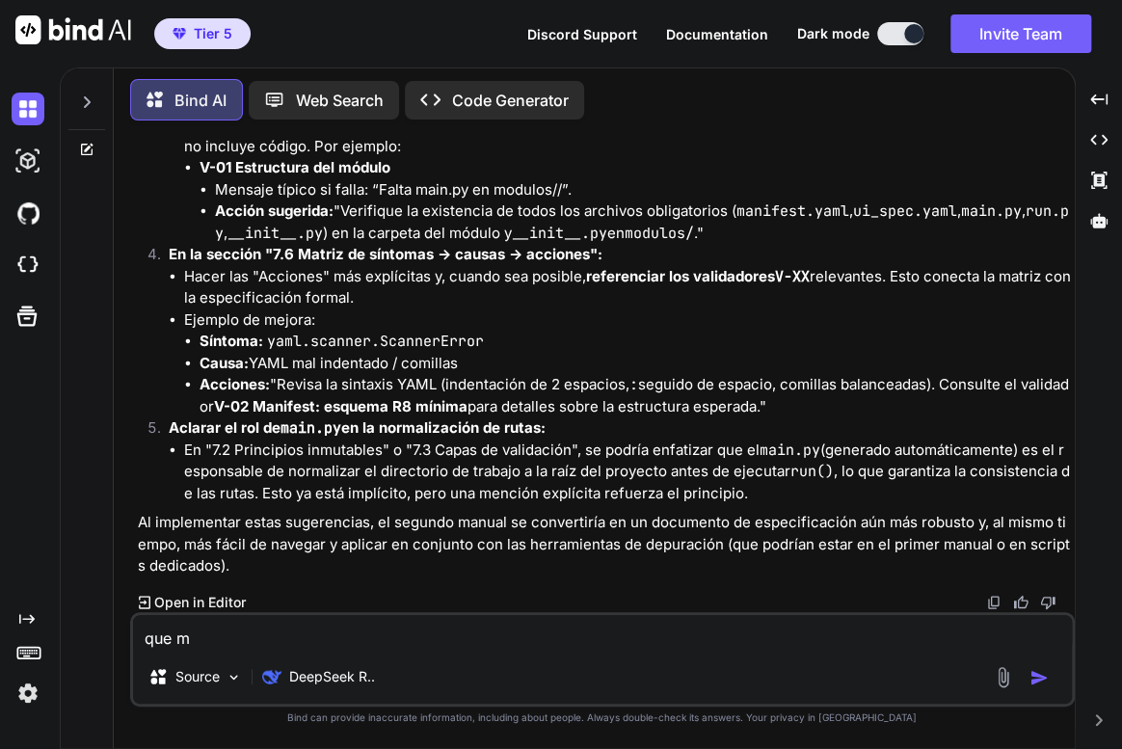
type textarea "x"
type textarea "que mod"
type textarea "x"
type textarea "que mode"
type textarea "x"
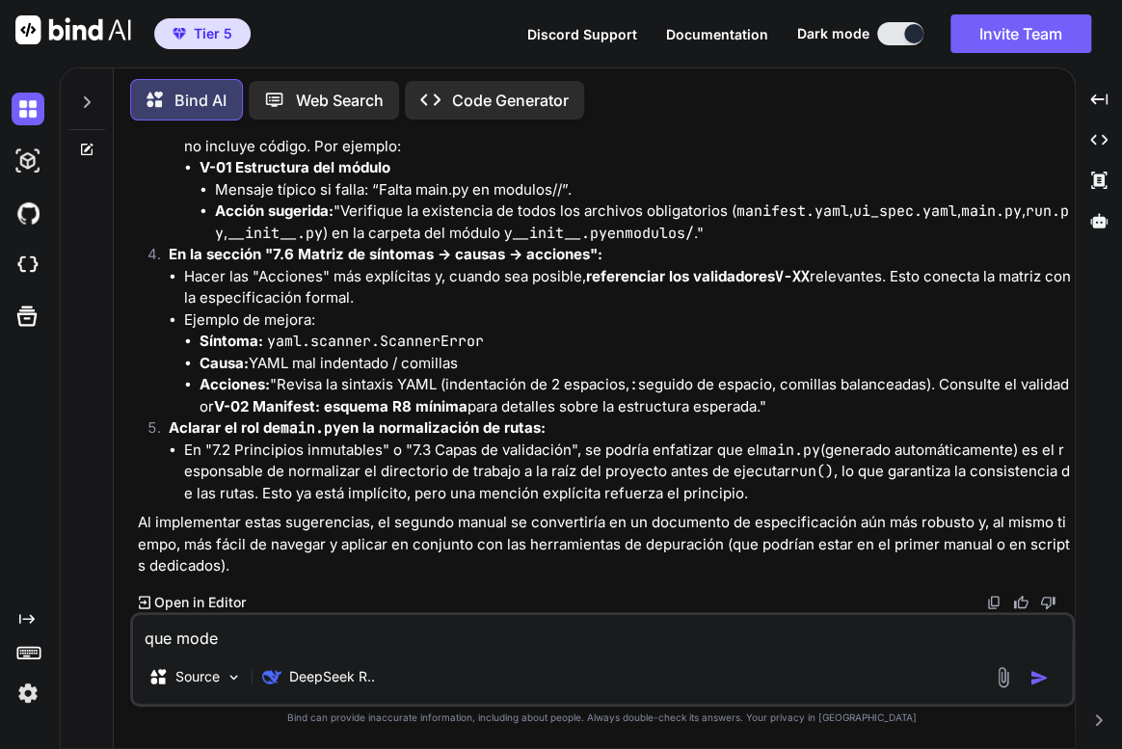
type textarea "que model"
type textarea "x"
type textarea "que modelo"
type textarea "x"
type textarea "que modelo"
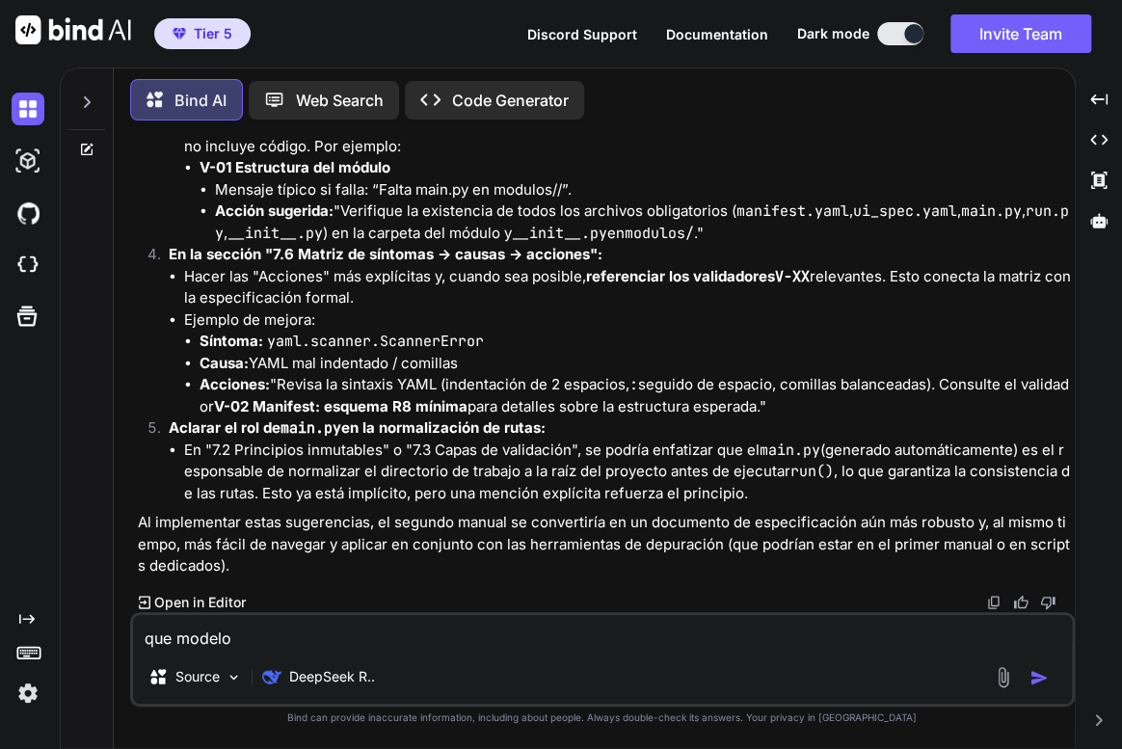
type textarea "x"
type textarea "que modelo e"
type textarea "x"
type textarea "que modelo er"
type textarea "x"
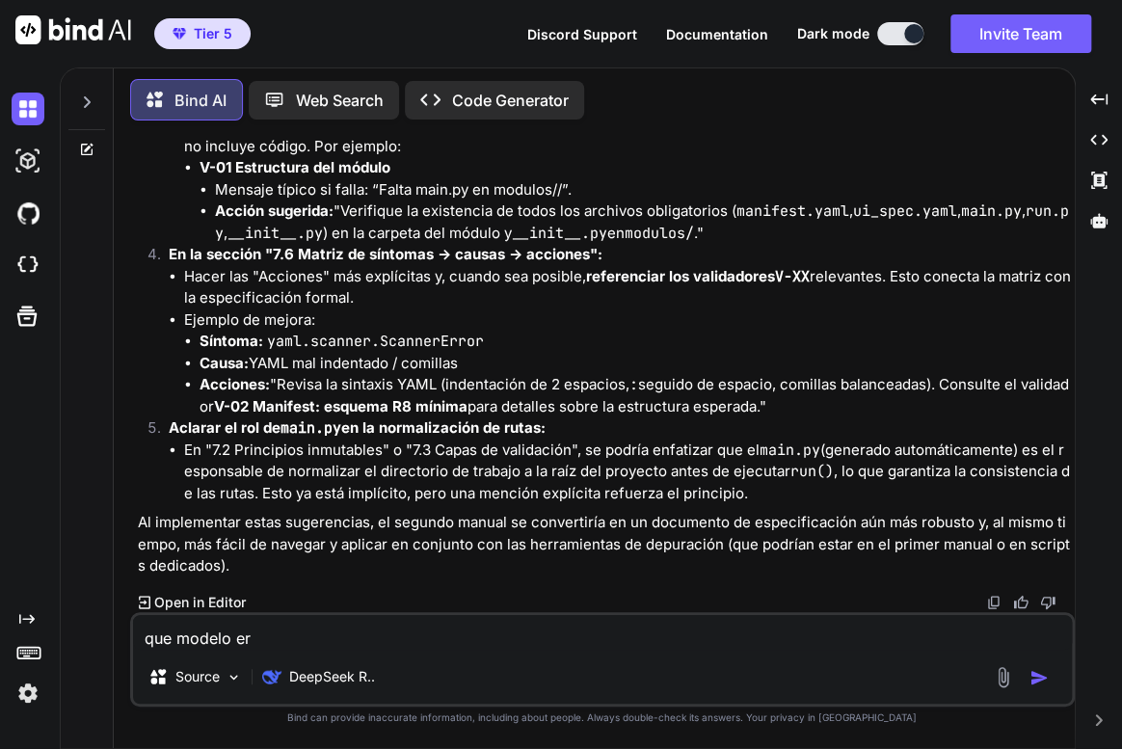
type textarea "que modelo ere"
type textarea "x"
type textarea "que modelo eres"
type textarea "x"
type textarea "que modelo eres"
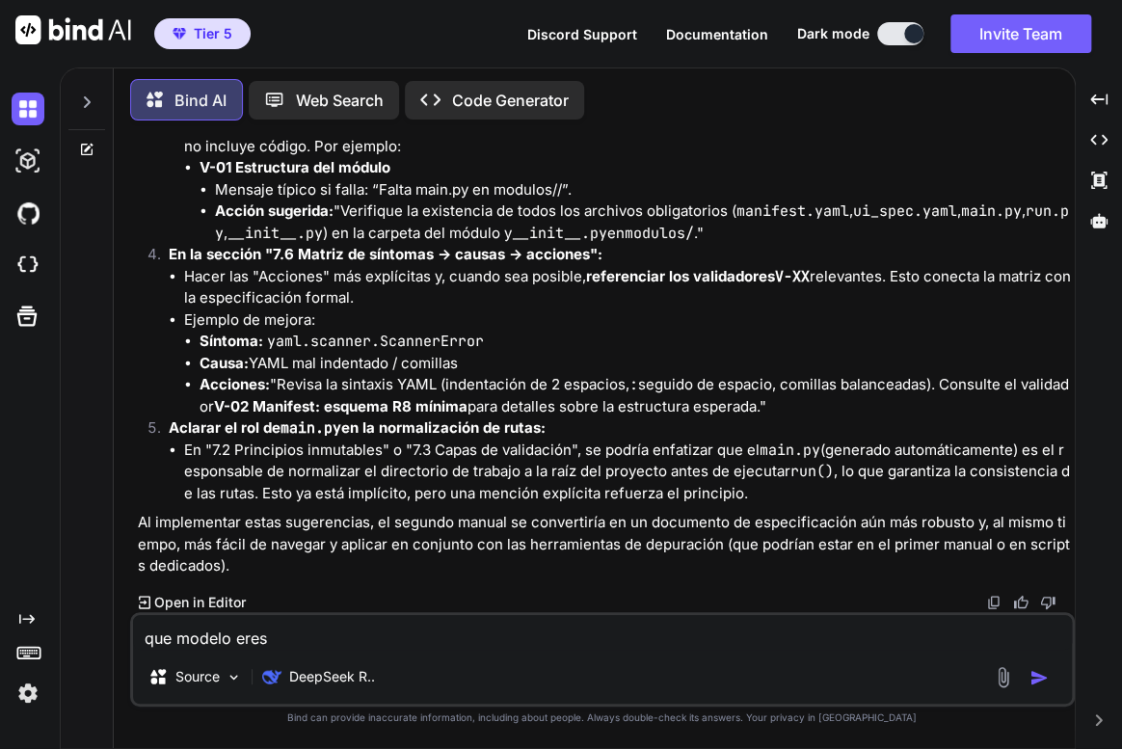
type textarea "x"
type textarea "que modelo eres d"
type textarea "x"
type textarea "que modelo eres de"
type textarea "x"
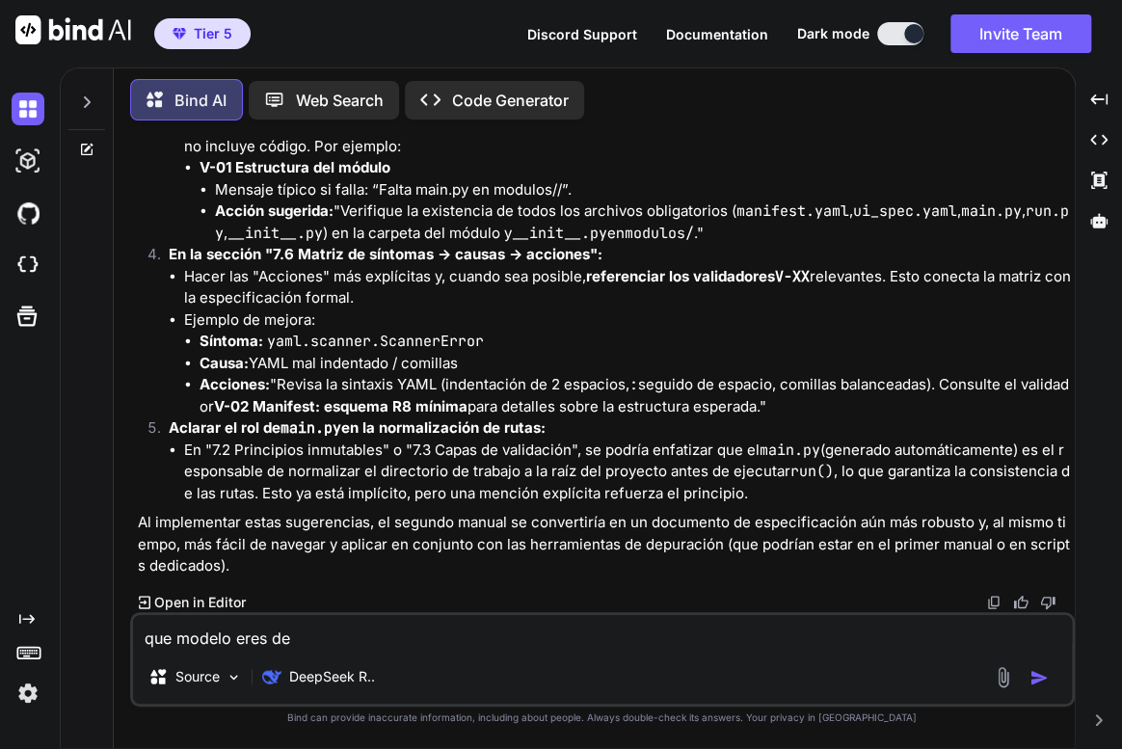
type textarea "que modelo eres de"
type textarea "x"
type textarea "que modelo eres de i"
type textarea "x"
type textarea "que modelo eres de ia"
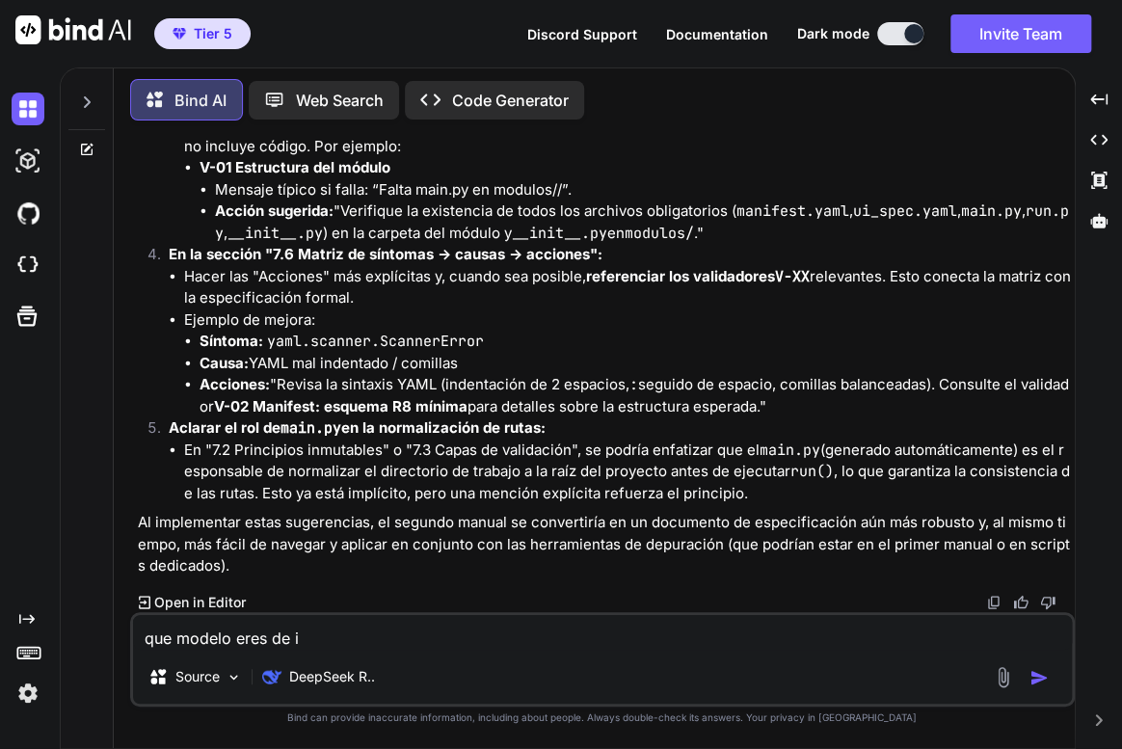
type textarea "x"
type textarea "que modelo eres de ia"
click at [1045, 684] on img "button" at bounding box center [1039, 677] width 19 height 19
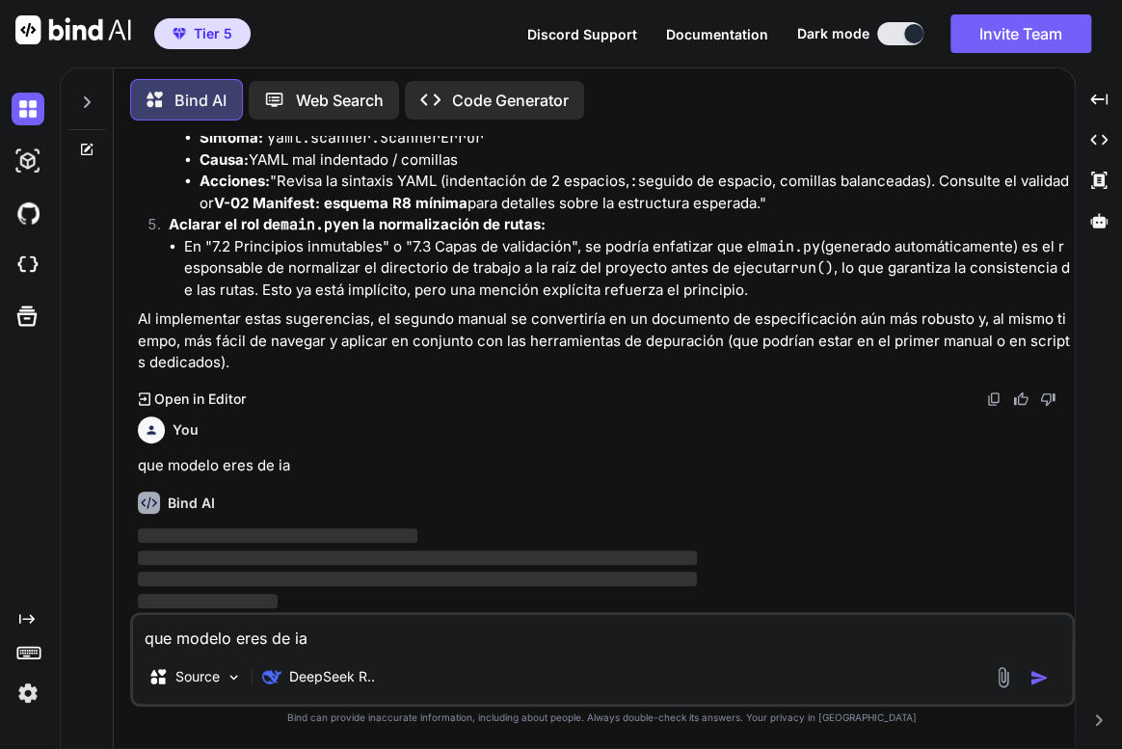
scroll to position [33136, 0]
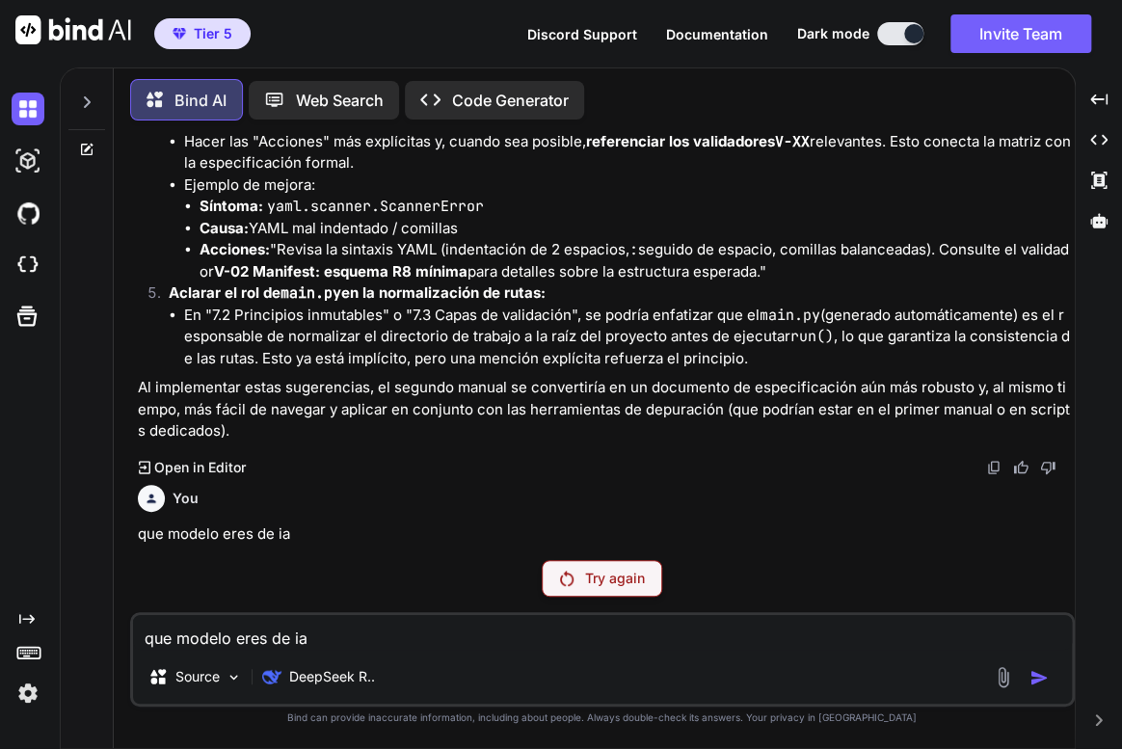
click at [619, 578] on p "Try again" at bounding box center [615, 578] width 60 height 19
click at [610, 571] on p "Try again" at bounding box center [615, 578] width 60 height 19
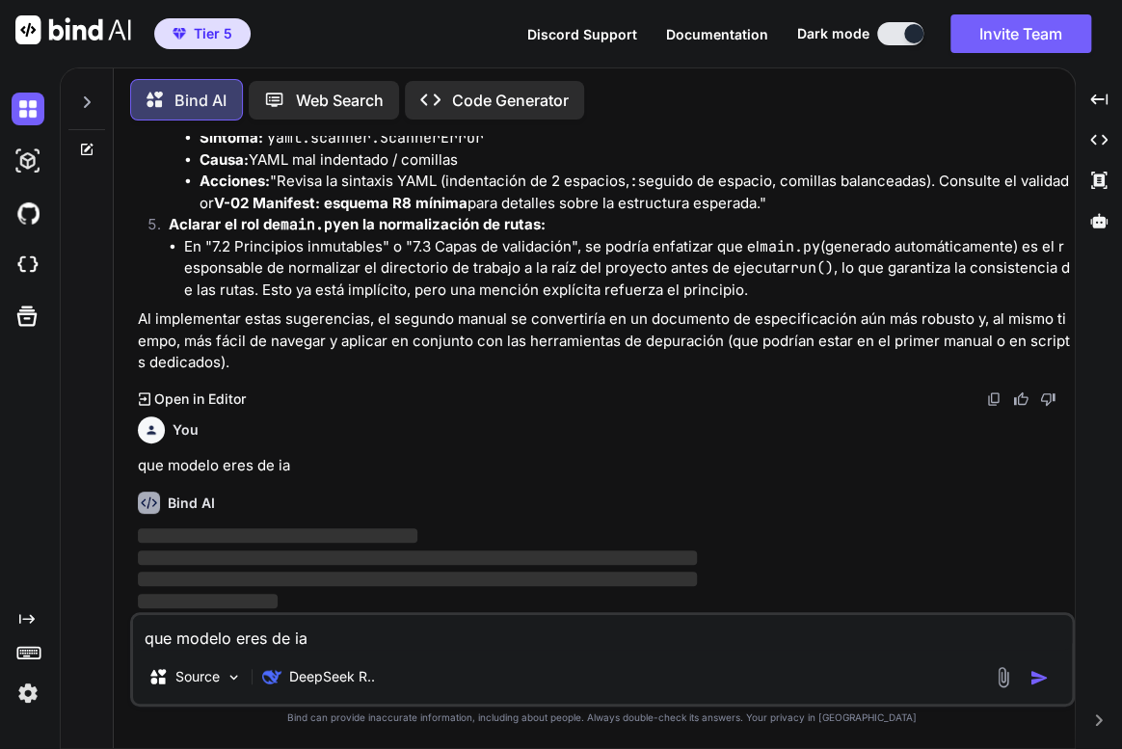
type textarea "x"
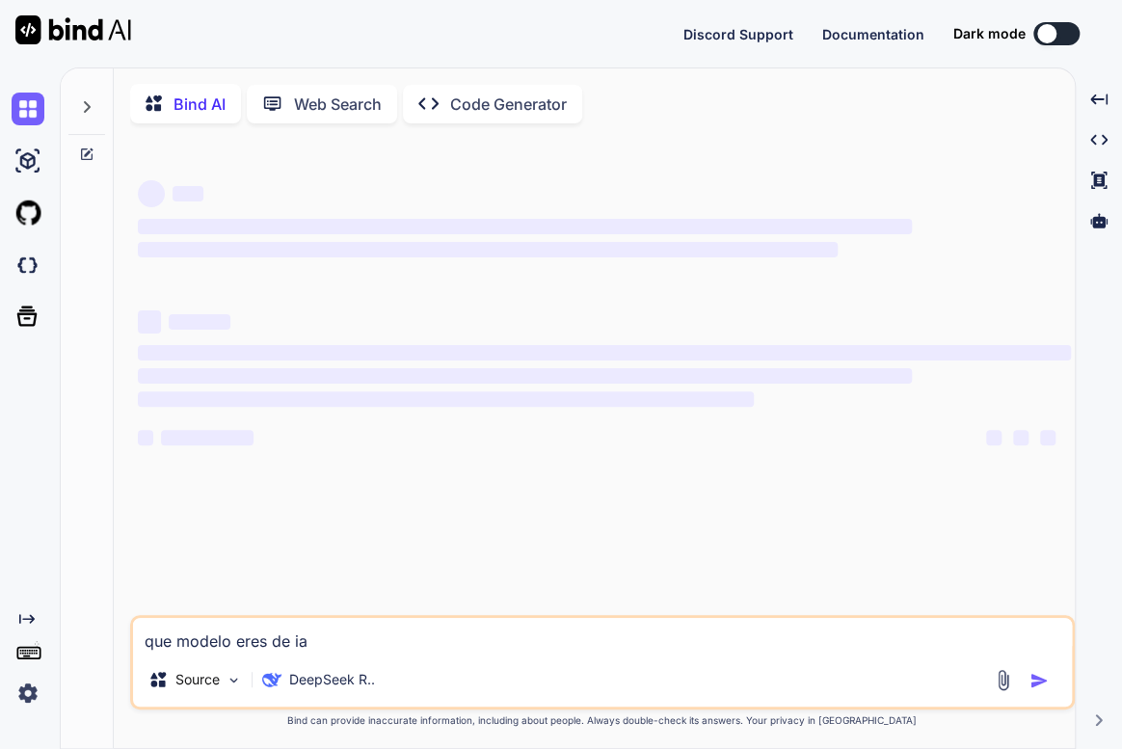
click at [75, 21] on img at bounding box center [73, 29] width 116 height 29
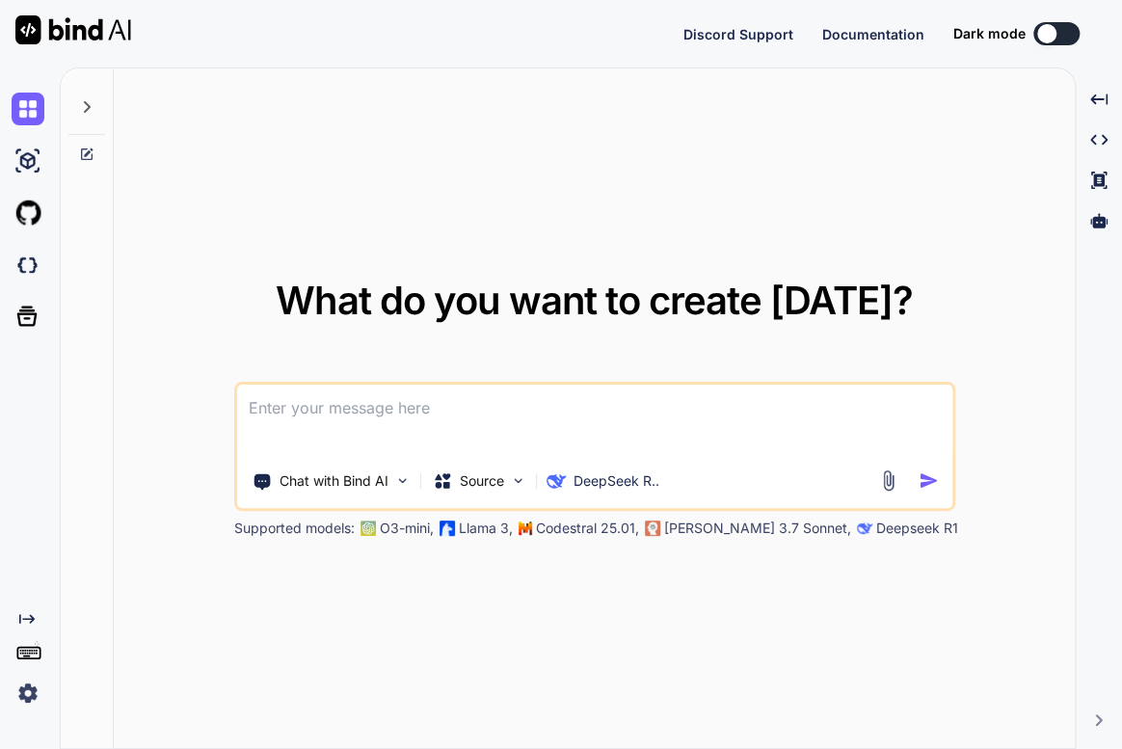
type textarea "x"
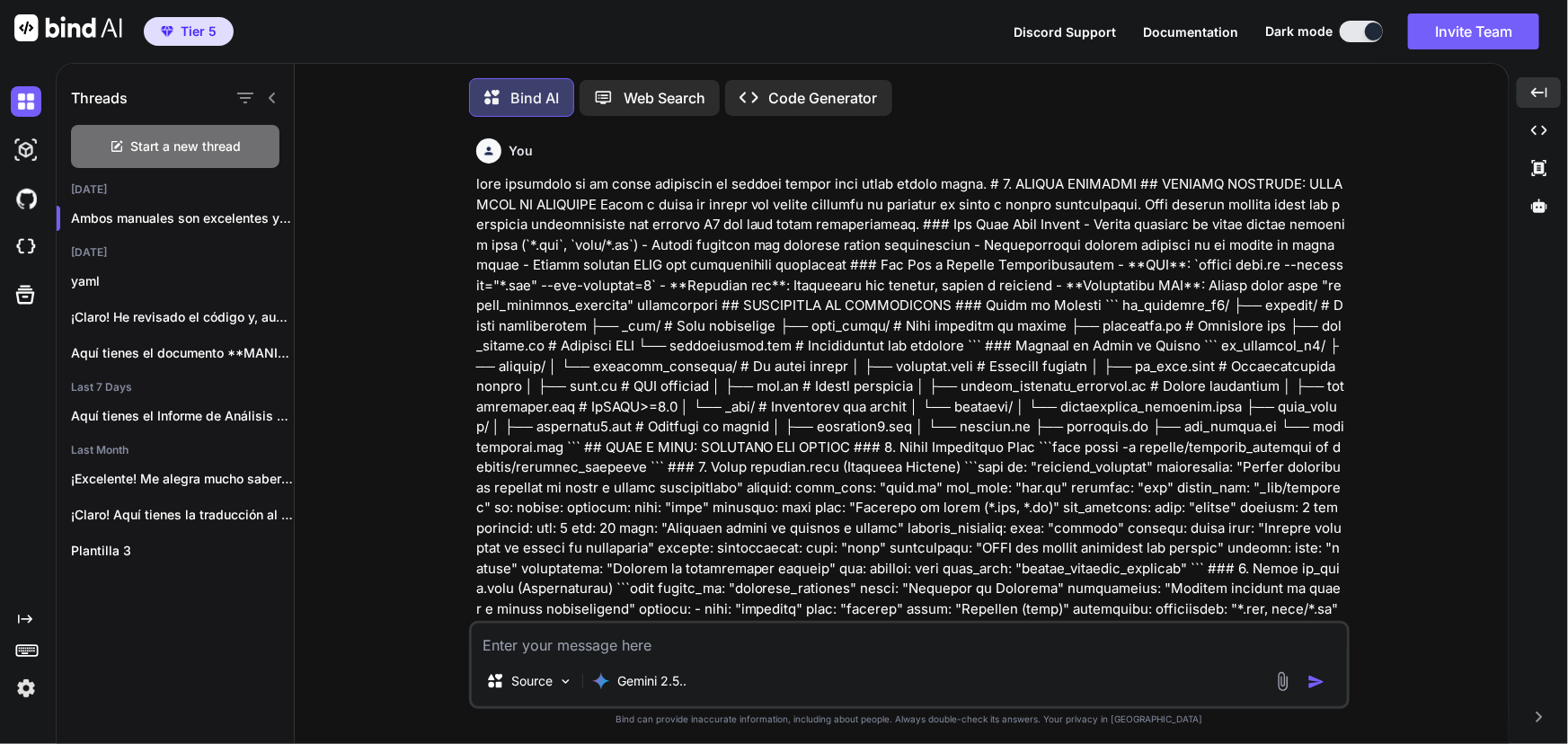
scroll to position [28556, 0]
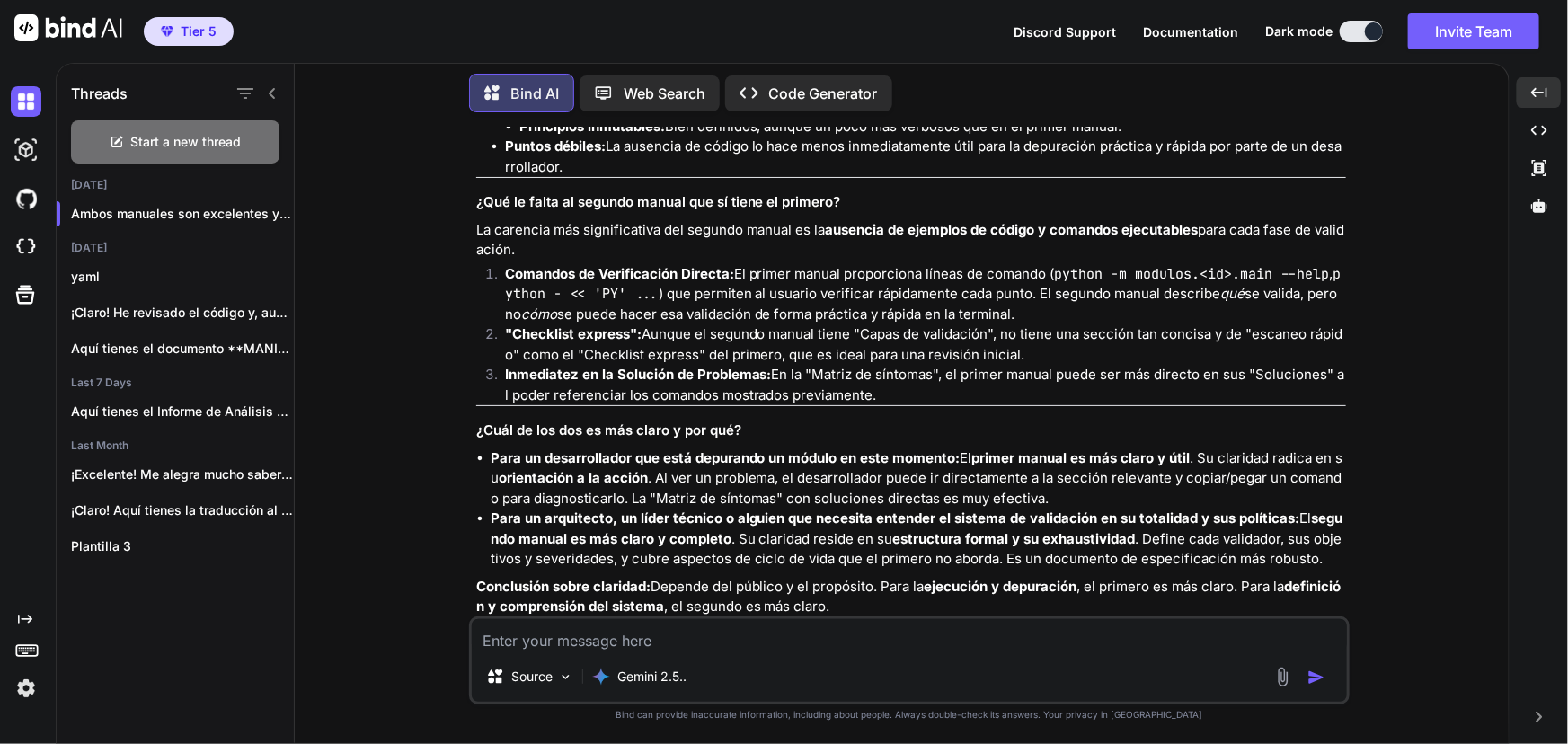
type textarea "x"
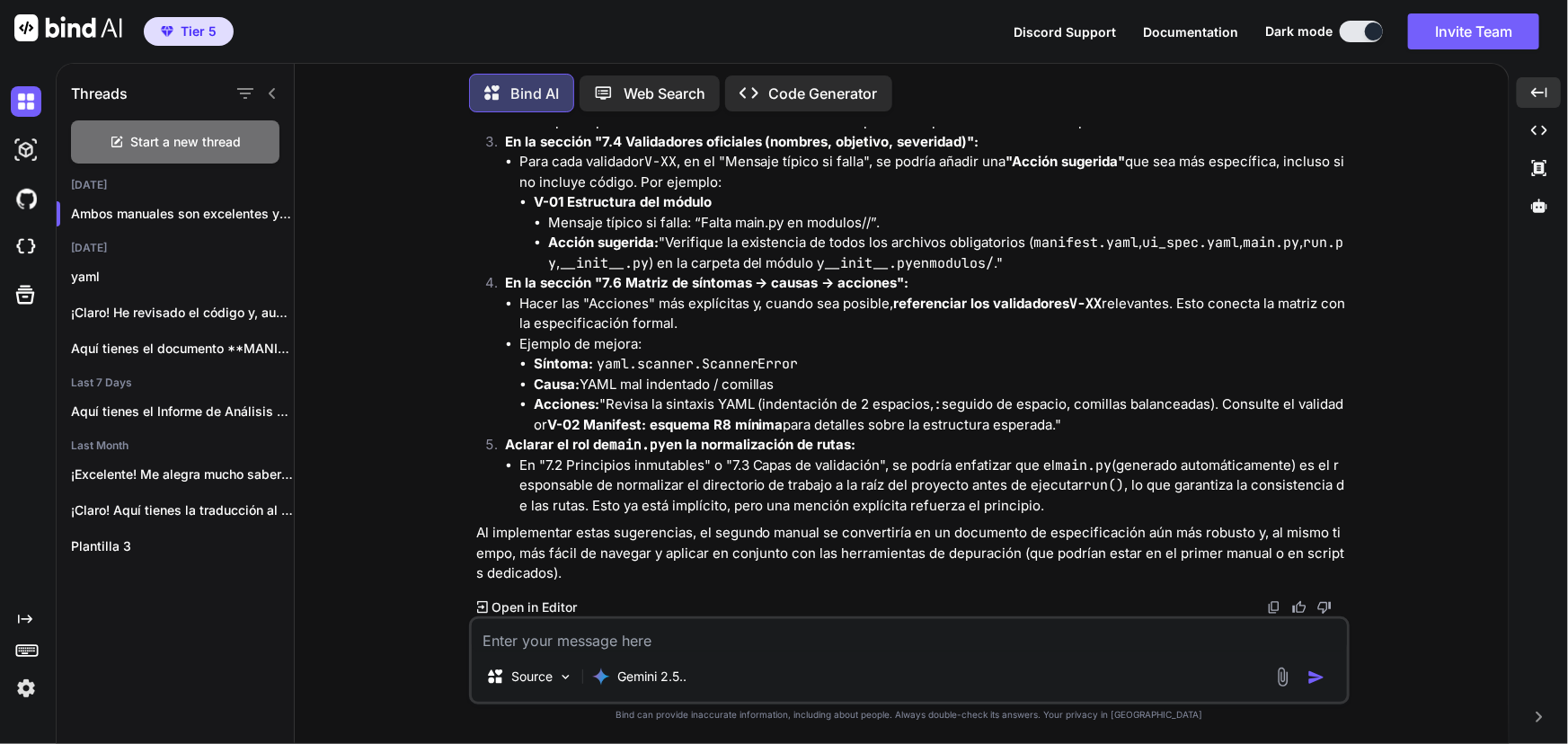
scroll to position [32259, 0]
